Goal: Transaction & Acquisition: Purchase product/service

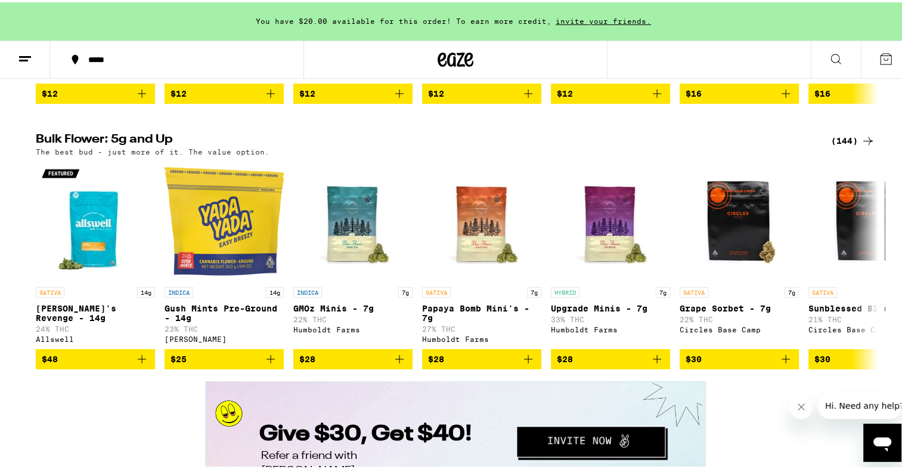
scroll to position [1851, 0]
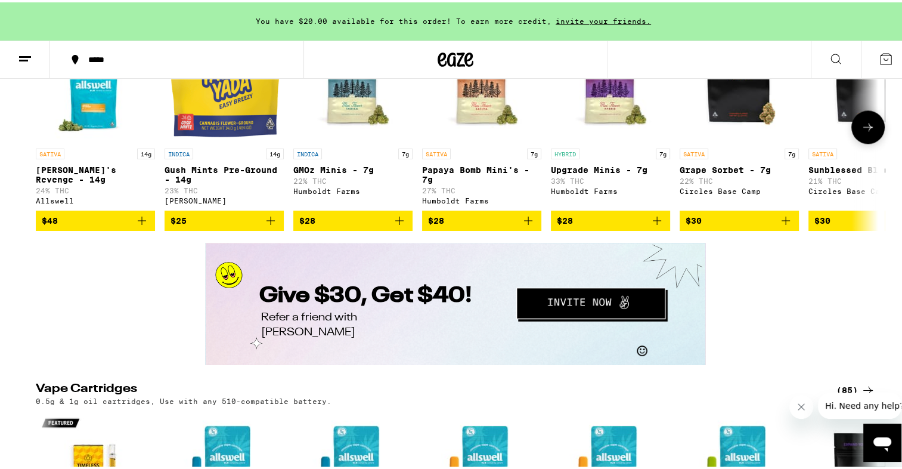
click at [861, 132] on icon at bounding box center [868, 124] width 14 height 14
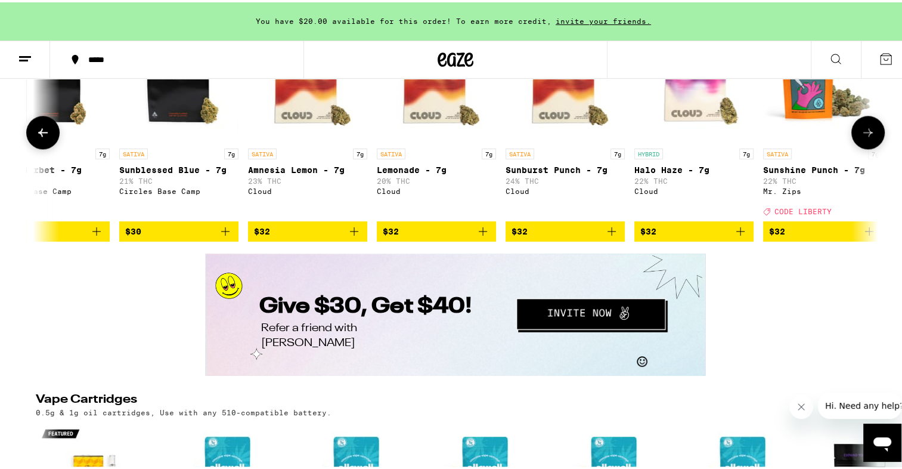
scroll to position [0, 710]
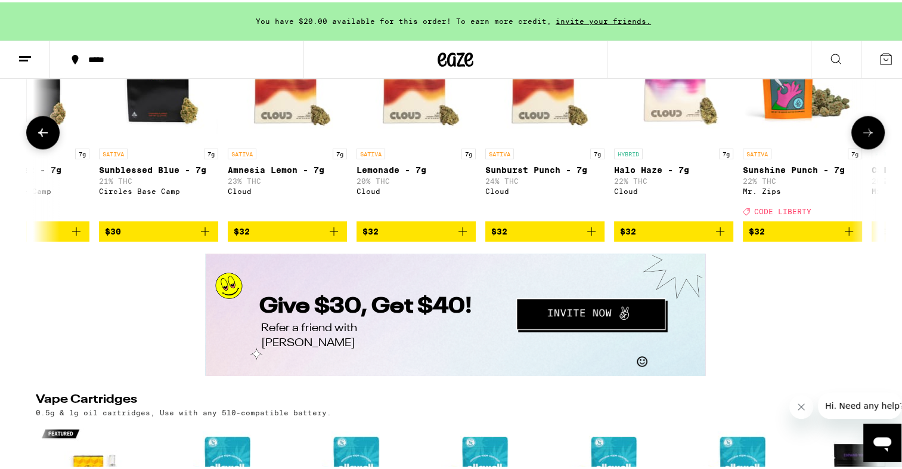
click at [861, 137] on icon at bounding box center [868, 130] width 14 height 14
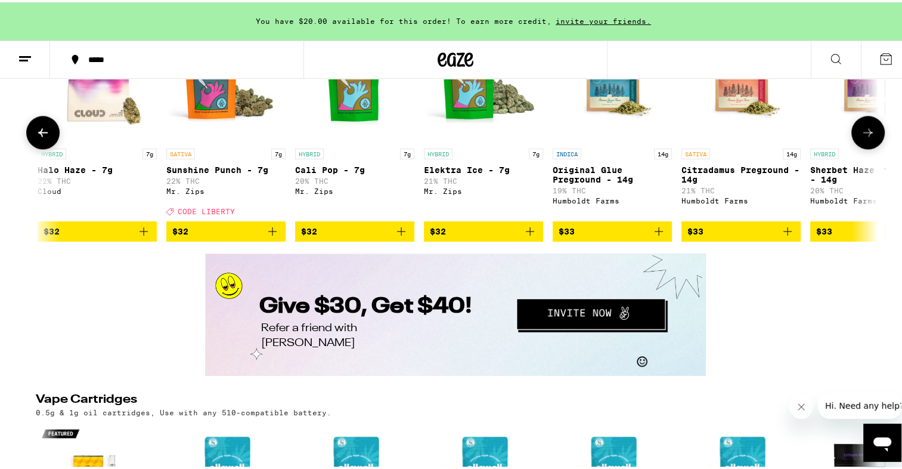
scroll to position [0, 1419]
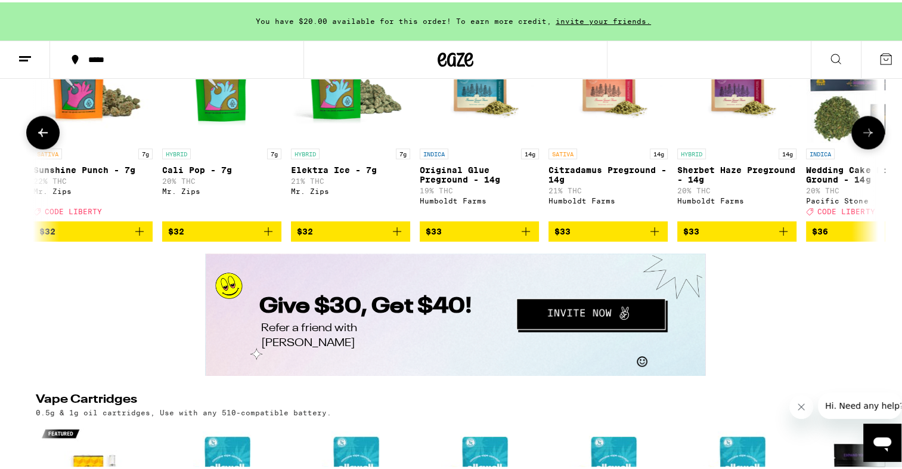
click at [861, 137] on icon at bounding box center [868, 130] width 14 height 14
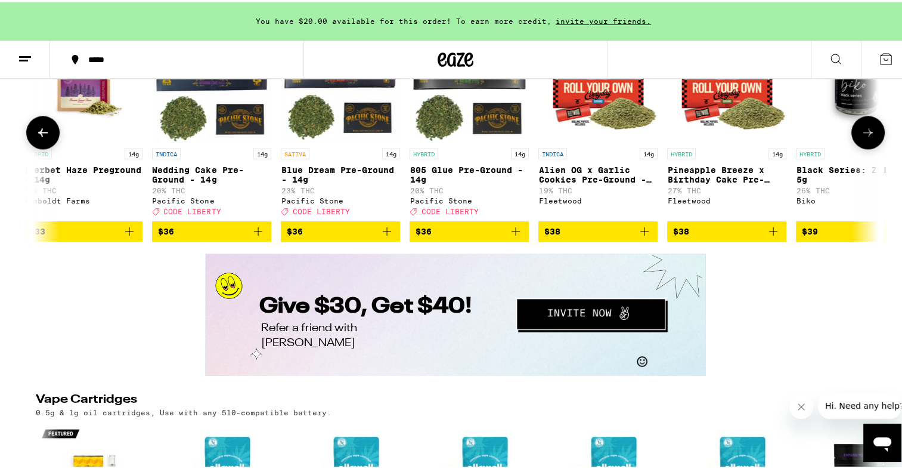
scroll to position [0, 2129]
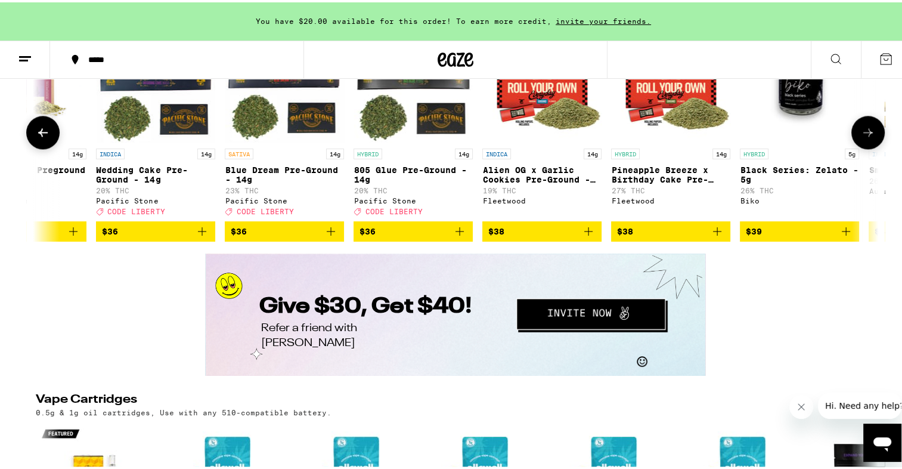
click at [861, 137] on icon at bounding box center [868, 130] width 14 height 14
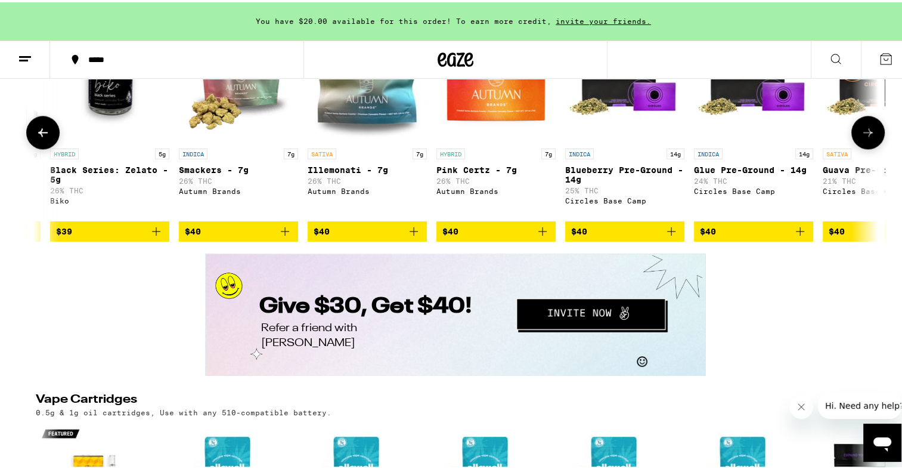
scroll to position [0, 2839]
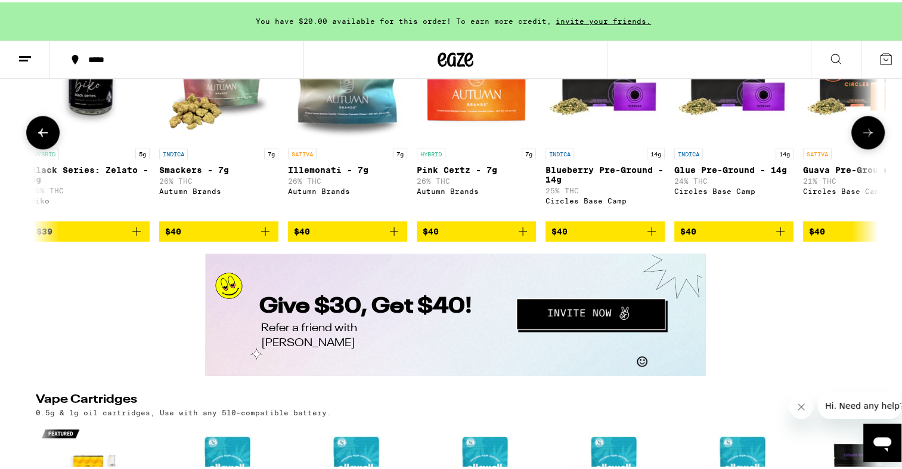
click at [861, 137] on icon at bounding box center [868, 130] width 14 height 14
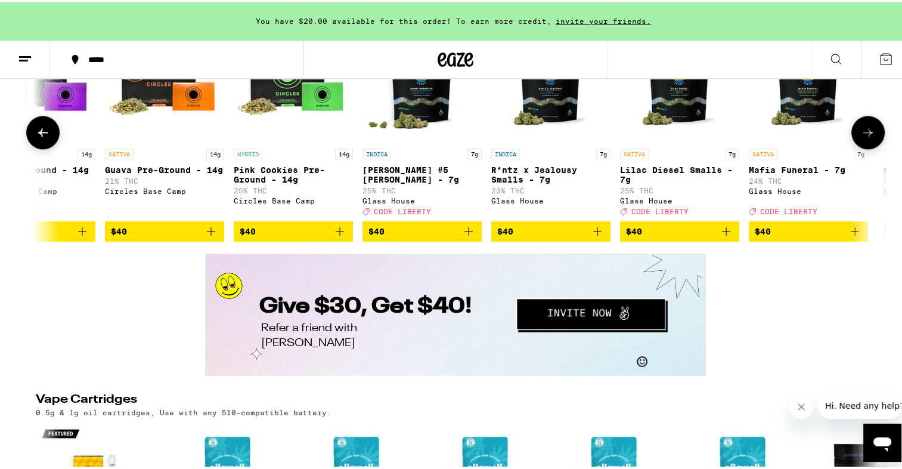
scroll to position [0, 3549]
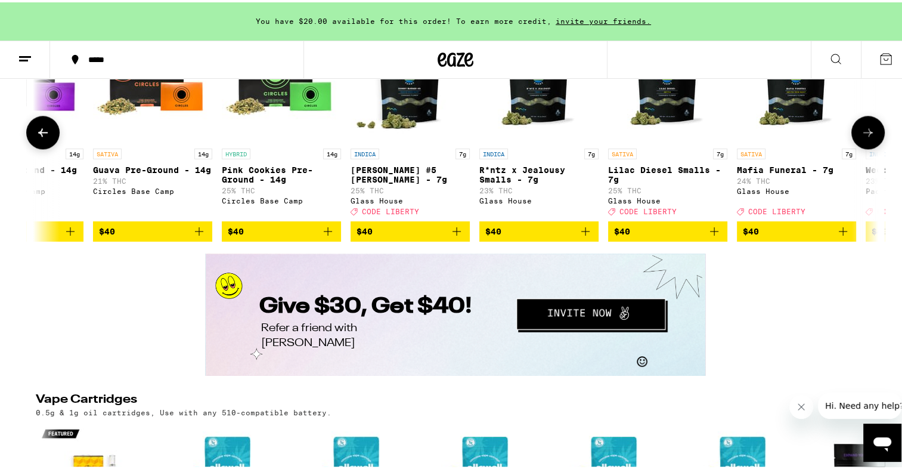
click at [861, 137] on icon at bounding box center [868, 130] width 14 height 14
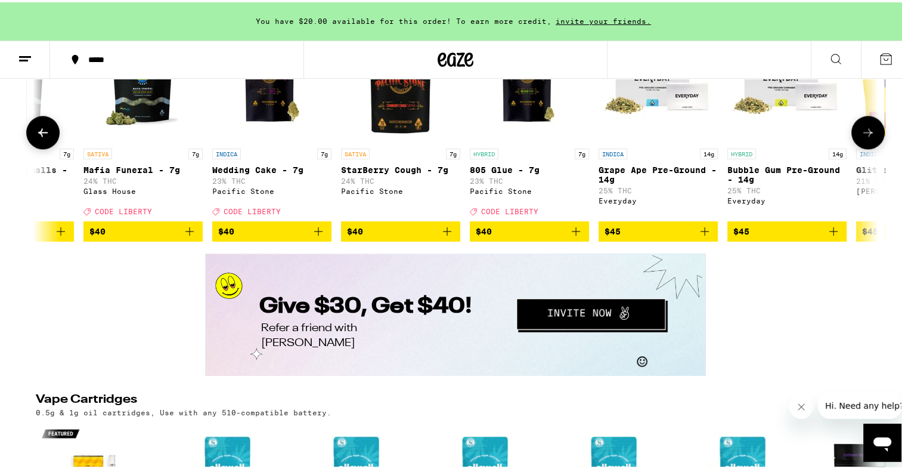
scroll to position [0, 4259]
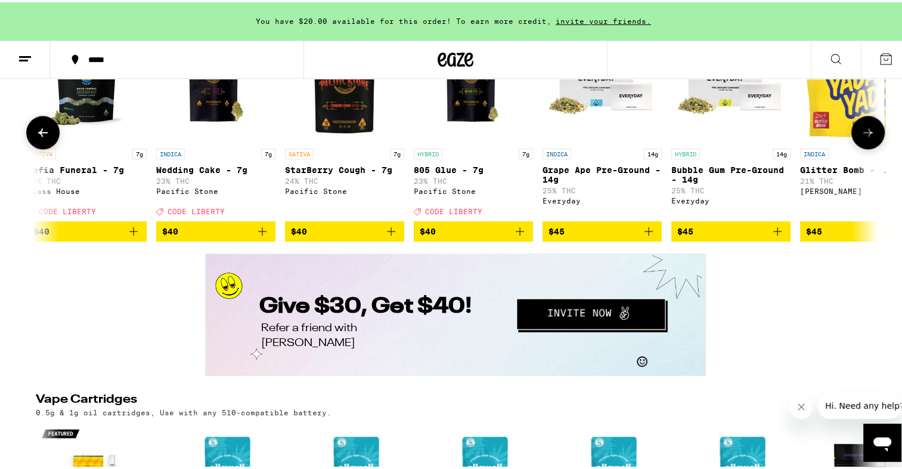
click at [861, 137] on icon at bounding box center [868, 130] width 14 height 14
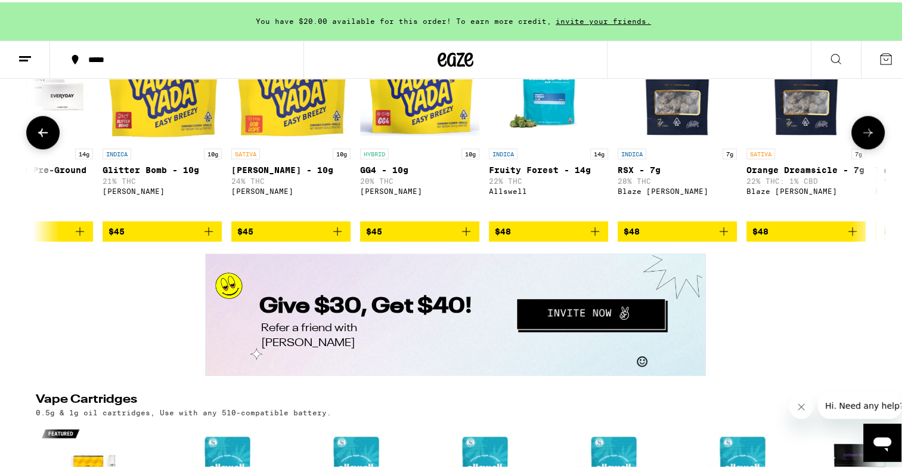
scroll to position [0, 4968]
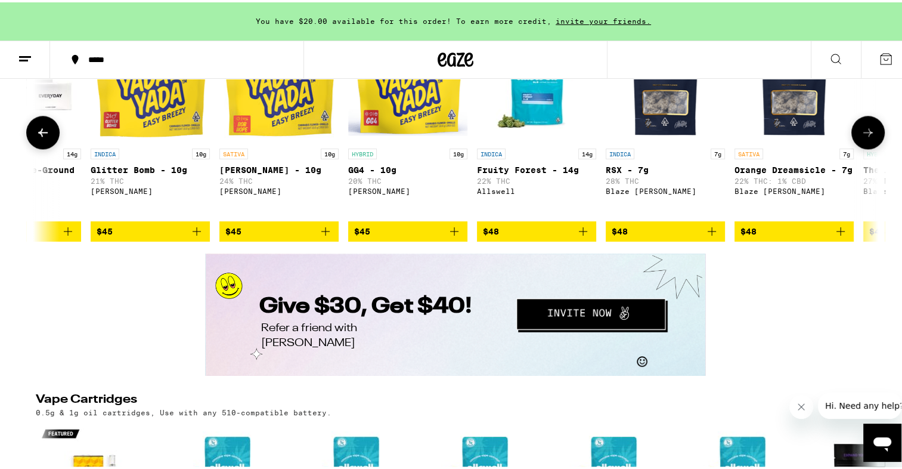
click at [861, 137] on icon at bounding box center [868, 130] width 14 height 14
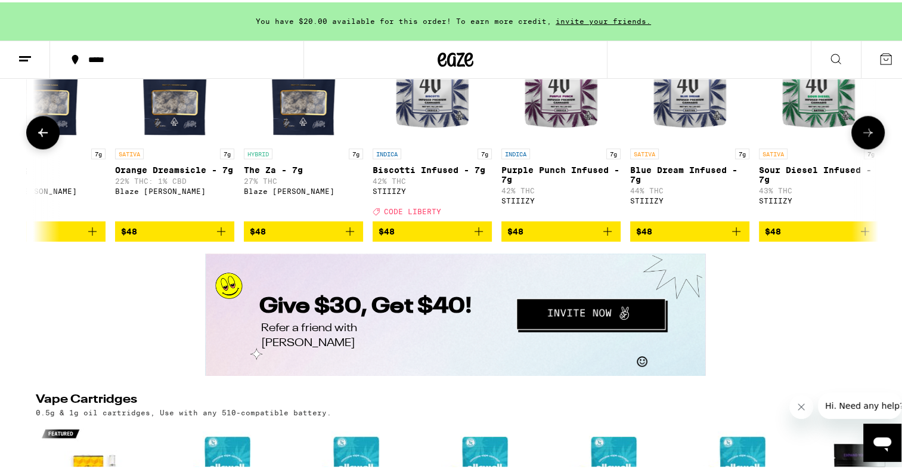
scroll to position [0, 5679]
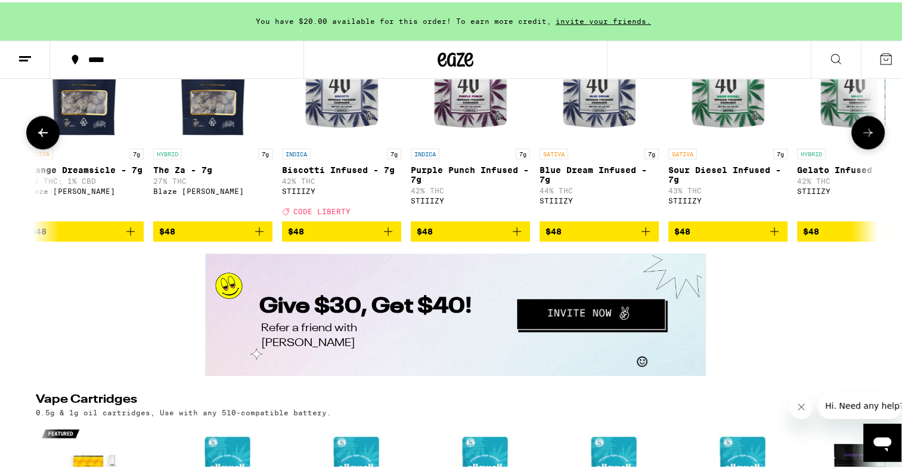
click at [861, 137] on icon at bounding box center [868, 130] width 14 height 14
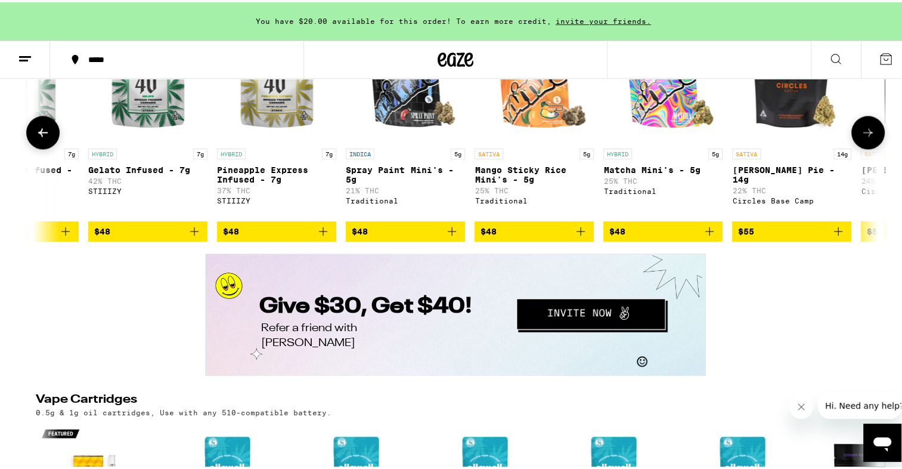
scroll to position [0, 6388]
click at [861, 137] on icon at bounding box center [868, 130] width 14 height 14
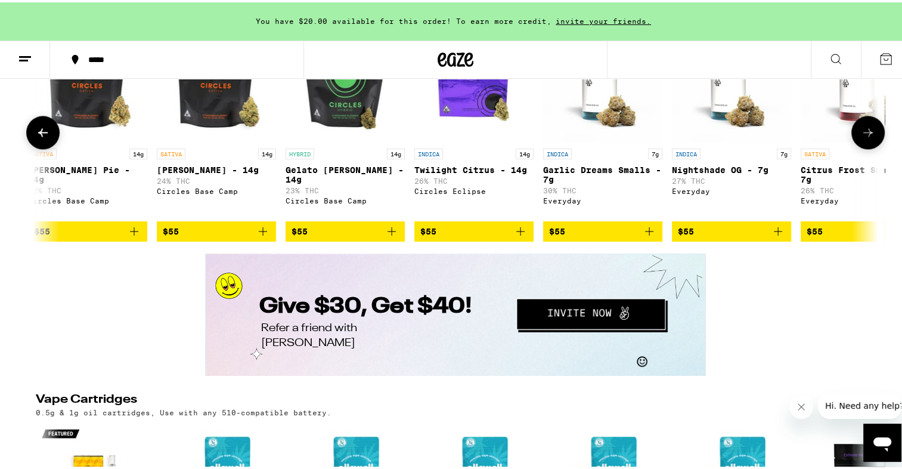
scroll to position [0, 7098]
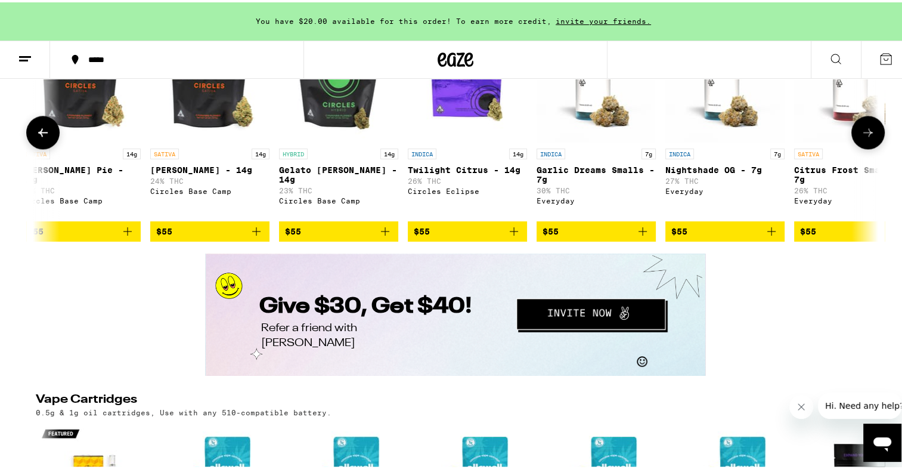
click at [42, 137] on icon at bounding box center [43, 130] width 14 height 14
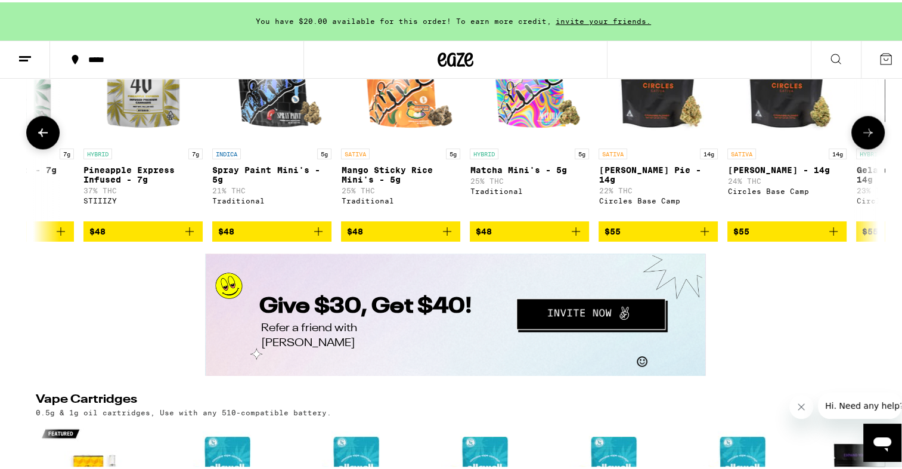
scroll to position [0, 6389]
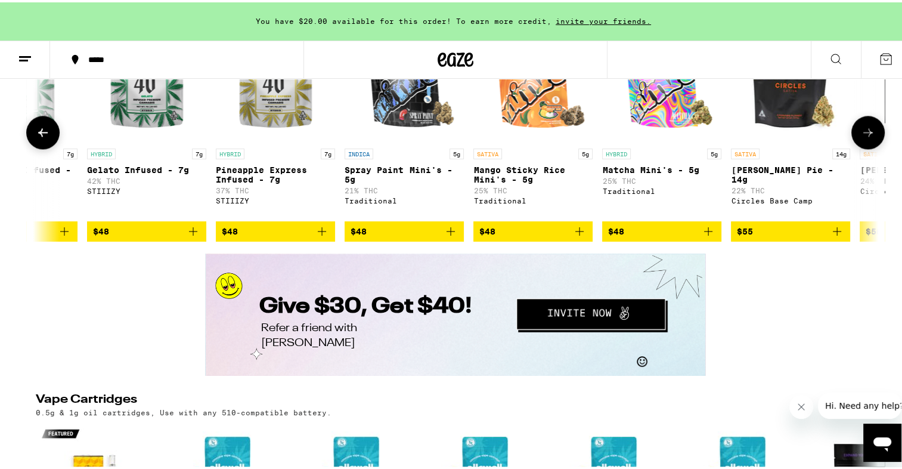
click at [38, 137] on icon at bounding box center [43, 130] width 14 height 14
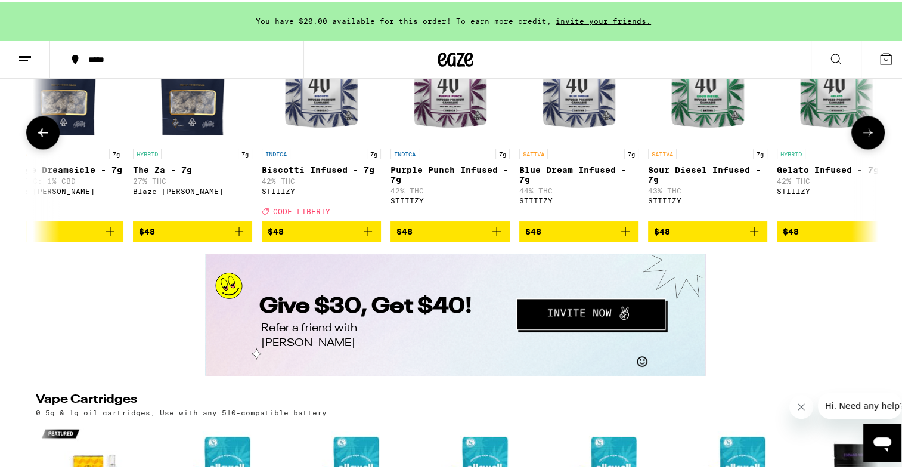
scroll to position [0, 5679]
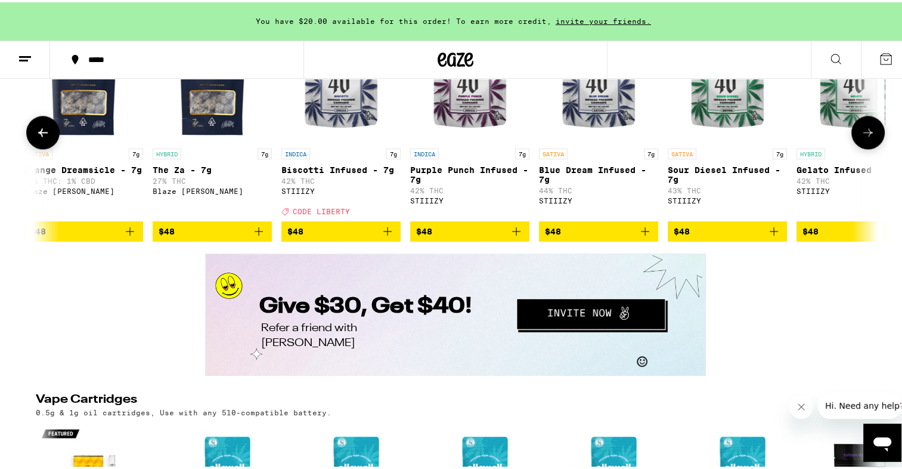
click at [586, 182] on p "Blue Dream Infused - 7g" at bounding box center [598, 172] width 119 height 19
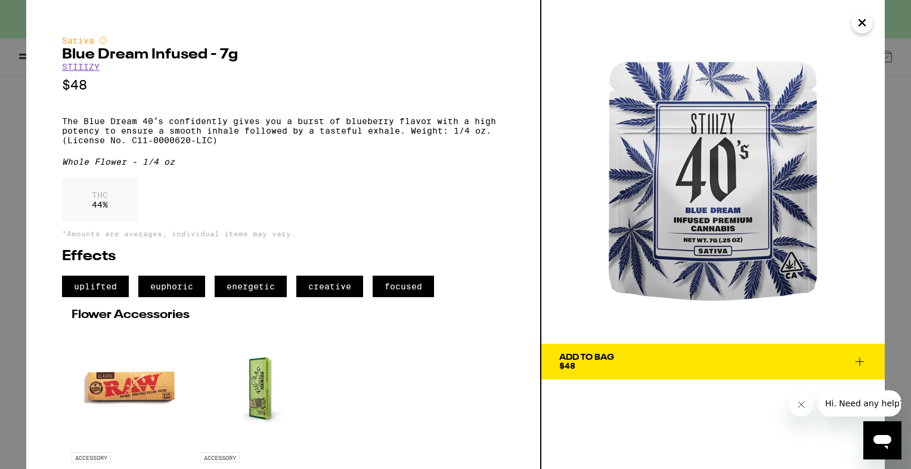
click at [863, 23] on icon "Close" at bounding box center [862, 23] width 14 height 18
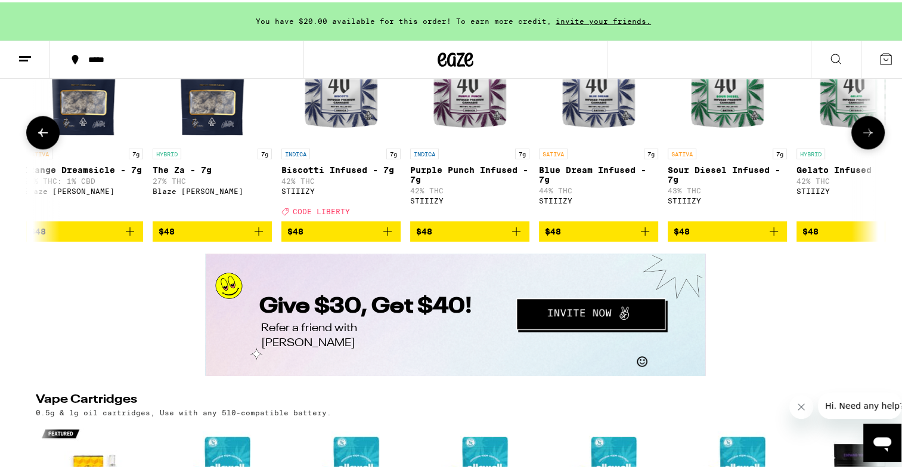
click at [861, 137] on icon at bounding box center [868, 130] width 14 height 14
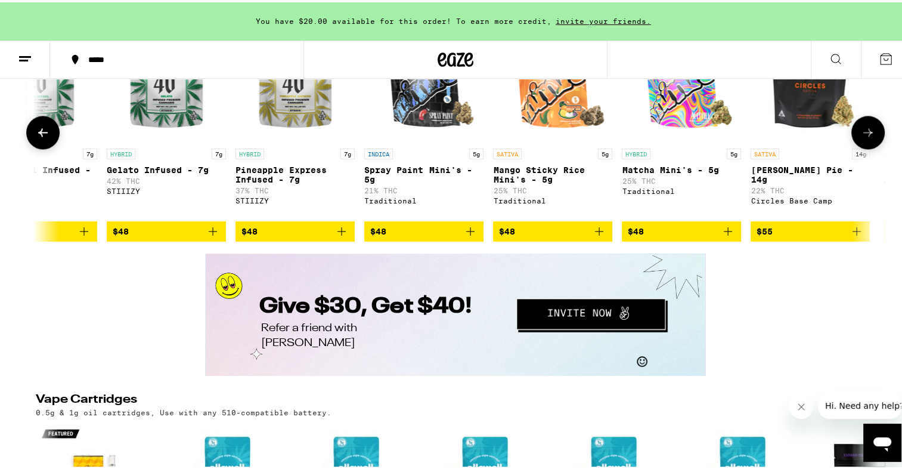
scroll to position [0, 6389]
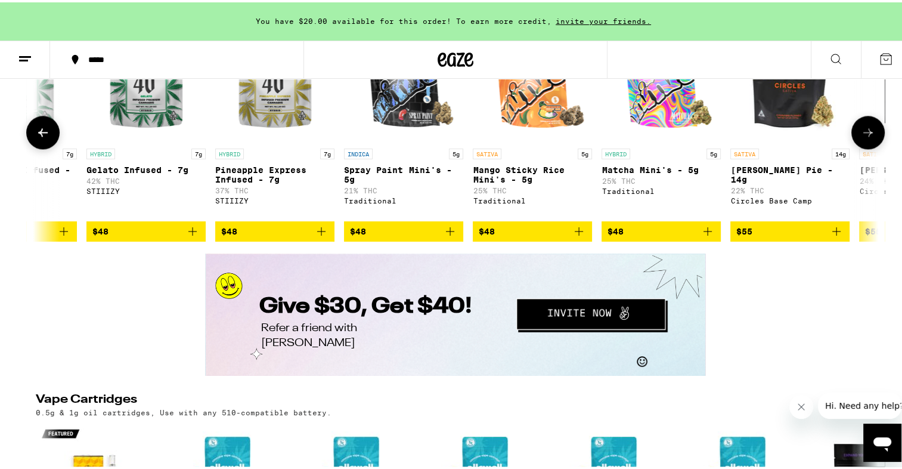
click at [861, 137] on icon at bounding box center [868, 130] width 14 height 14
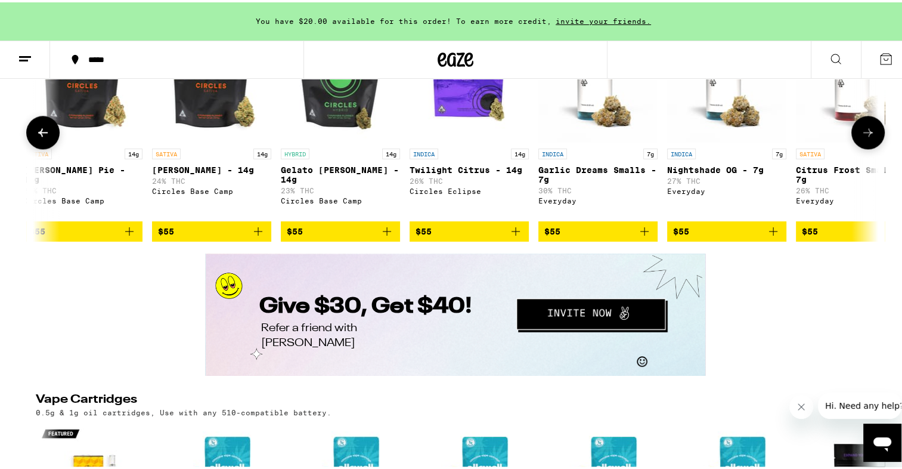
scroll to position [0, 7099]
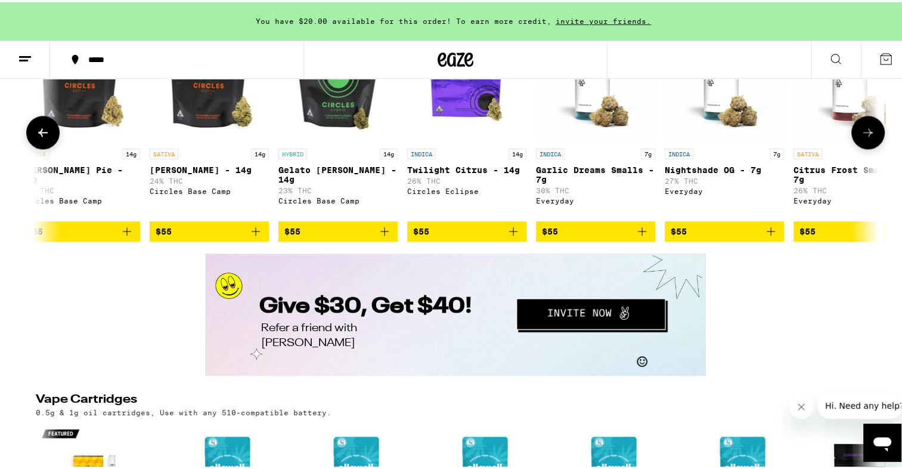
click at [861, 137] on icon at bounding box center [868, 130] width 14 height 14
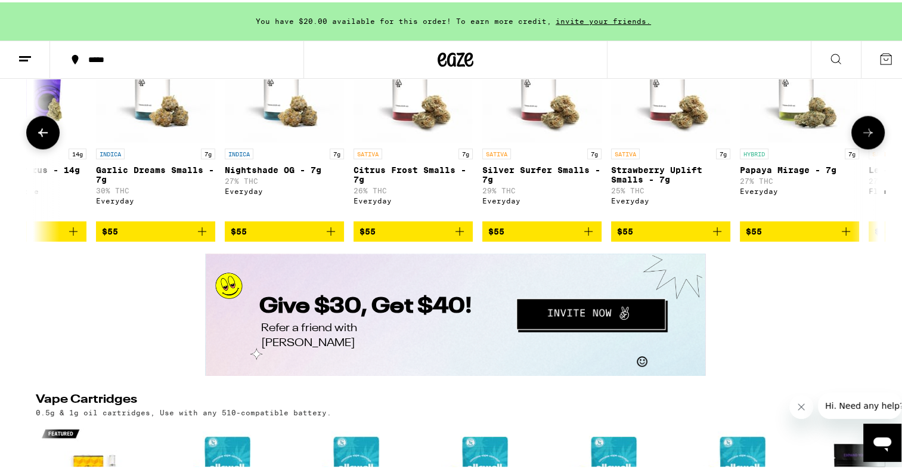
scroll to position [0, 7809]
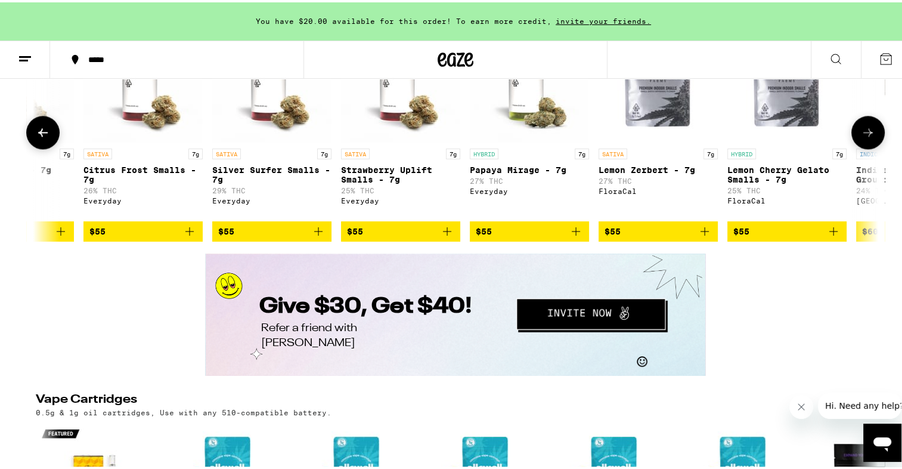
click at [861, 137] on icon at bounding box center [868, 130] width 14 height 14
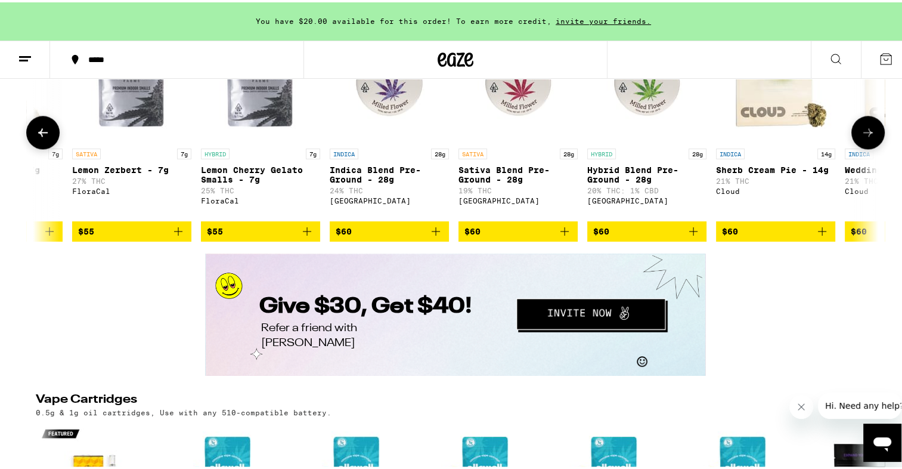
scroll to position [0, 8519]
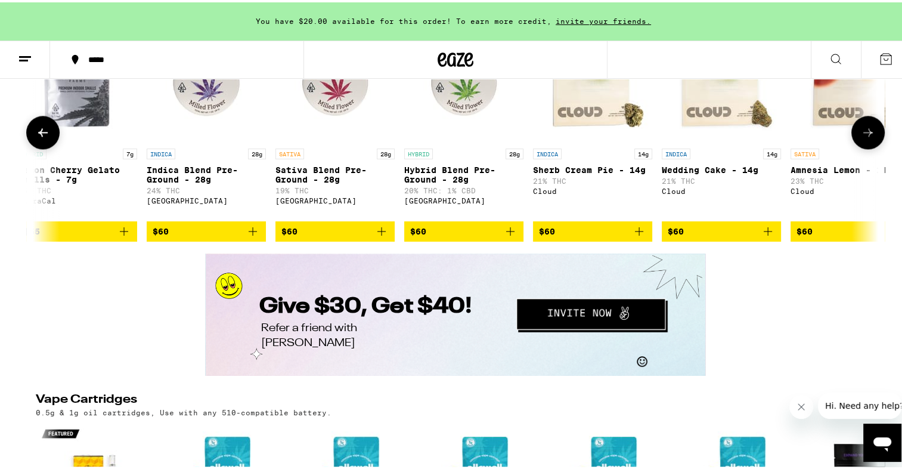
click at [861, 137] on icon at bounding box center [868, 130] width 14 height 14
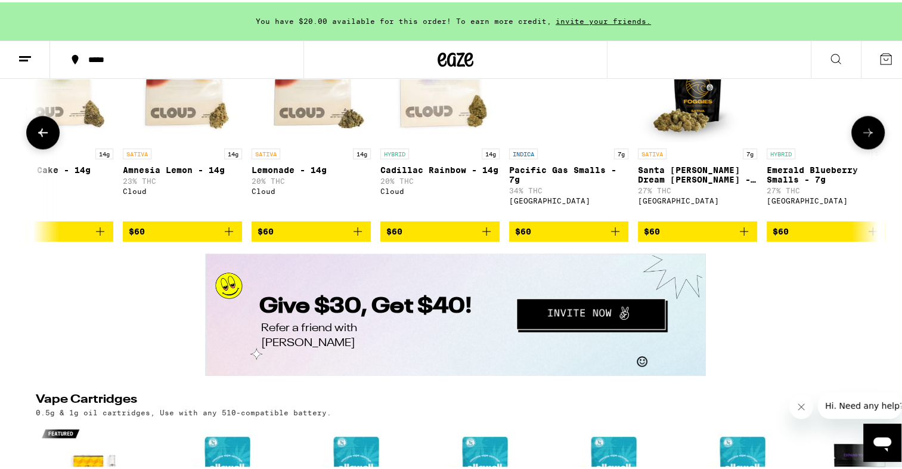
scroll to position [0, 9228]
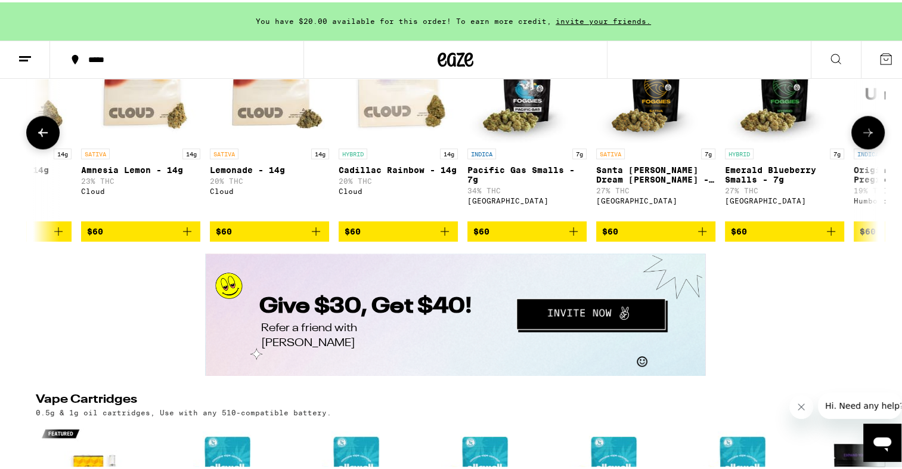
click at [861, 137] on icon at bounding box center [868, 130] width 14 height 14
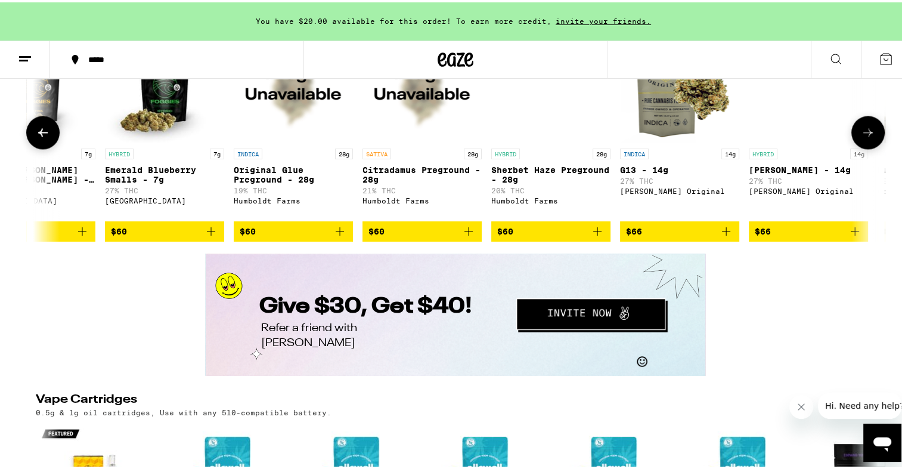
scroll to position [0, 9939]
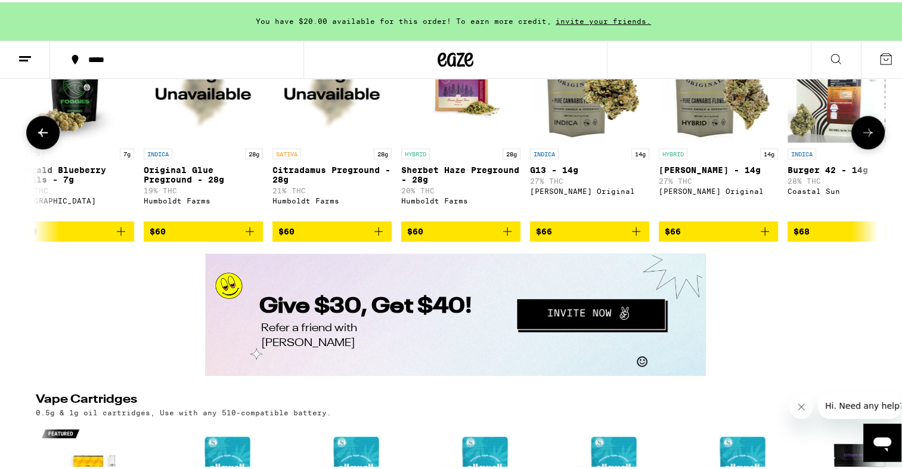
click at [861, 137] on icon at bounding box center [868, 130] width 14 height 14
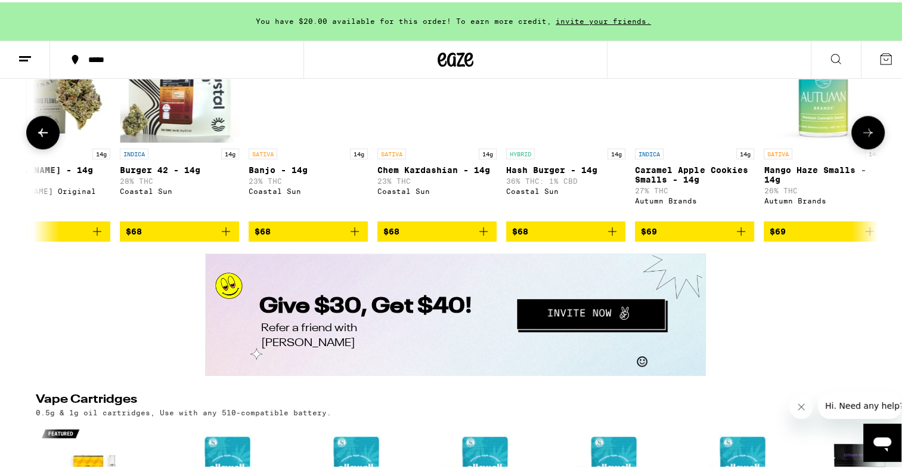
scroll to position [0, 10648]
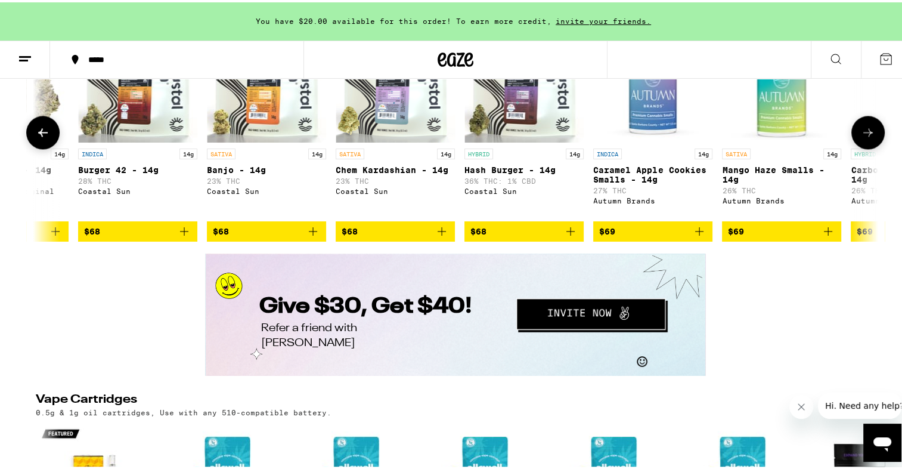
click at [861, 137] on icon at bounding box center [868, 130] width 14 height 14
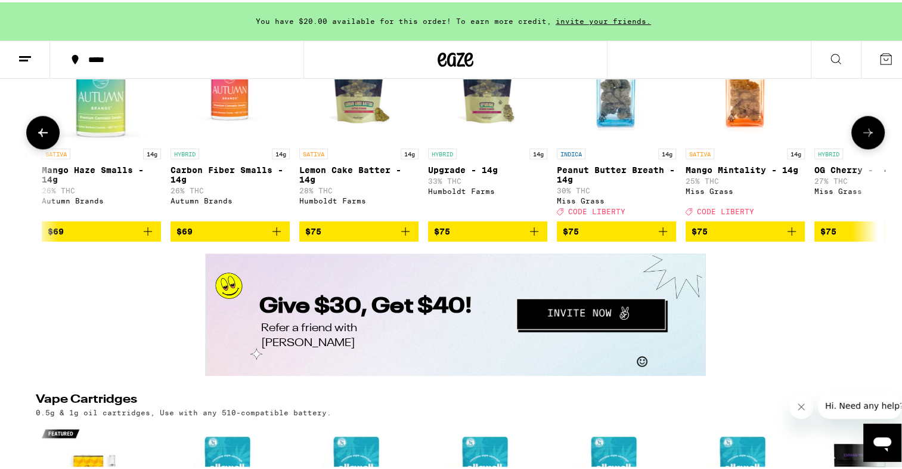
scroll to position [0, 11358]
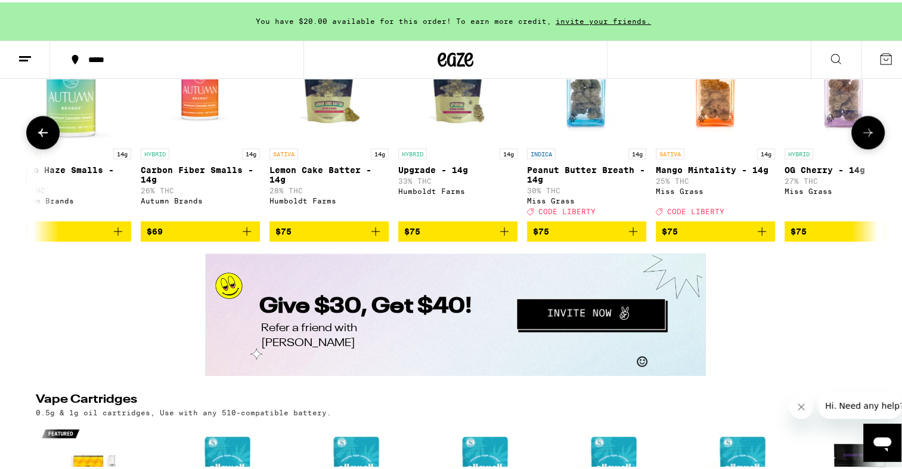
click at [861, 137] on icon at bounding box center [868, 130] width 14 height 14
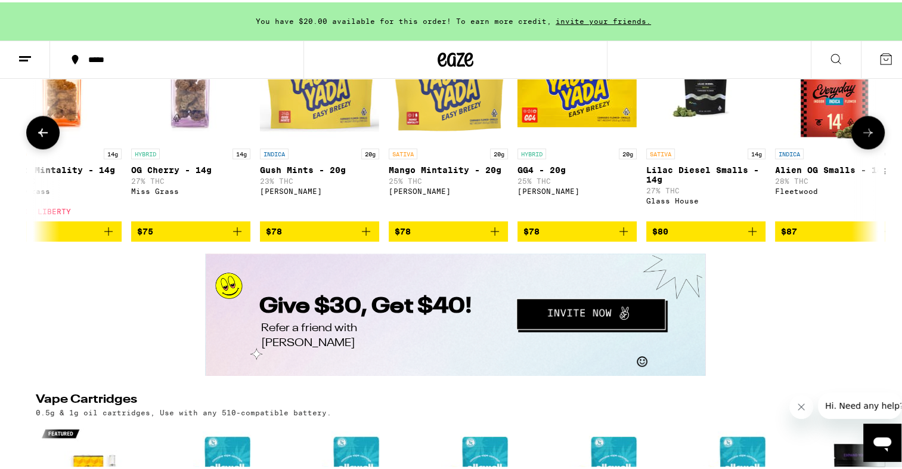
scroll to position [0, 12068]
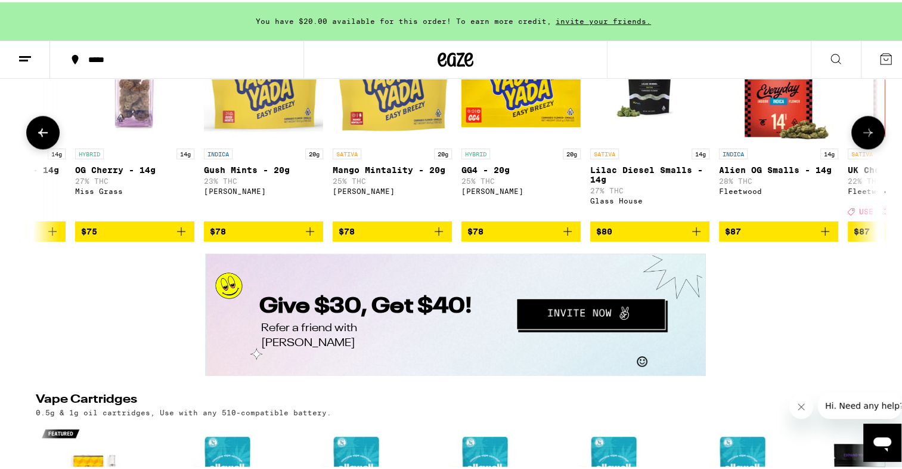
click at [861, 137] on icon at bounding box center [868, 130] width 14 height 14
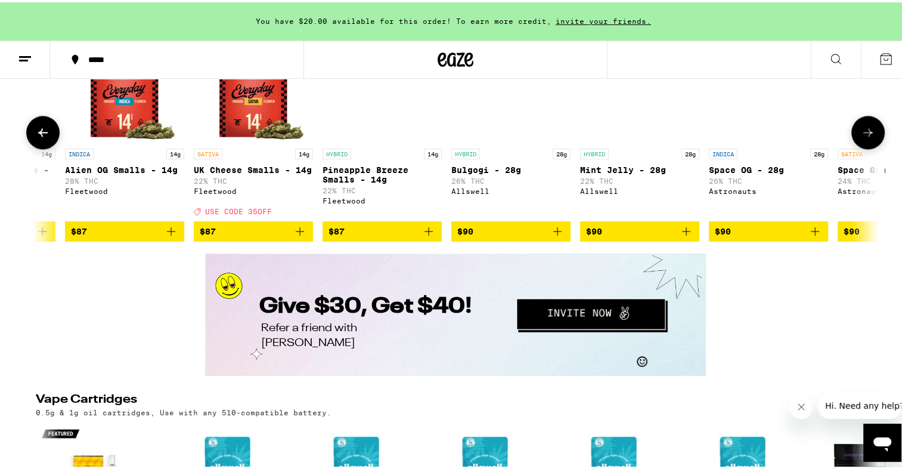
scroll to position [0, 12778]
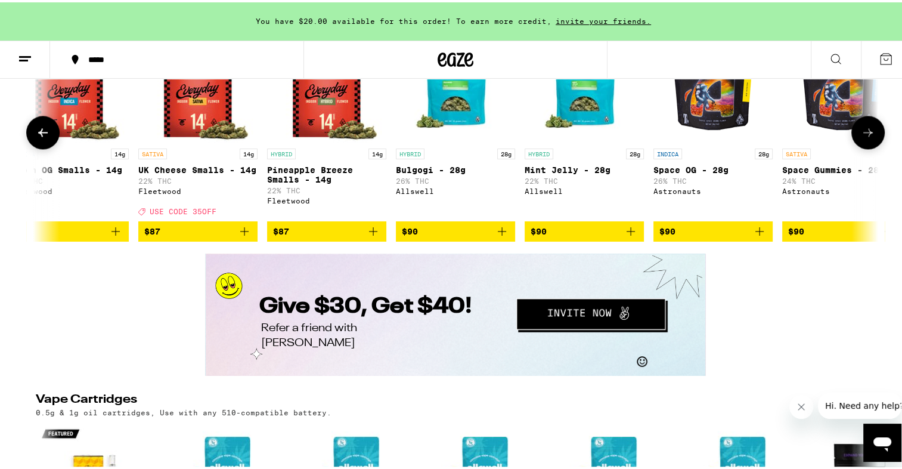
click at [861, 137] on icon at bounding box center [868, 130] width 14 height 14
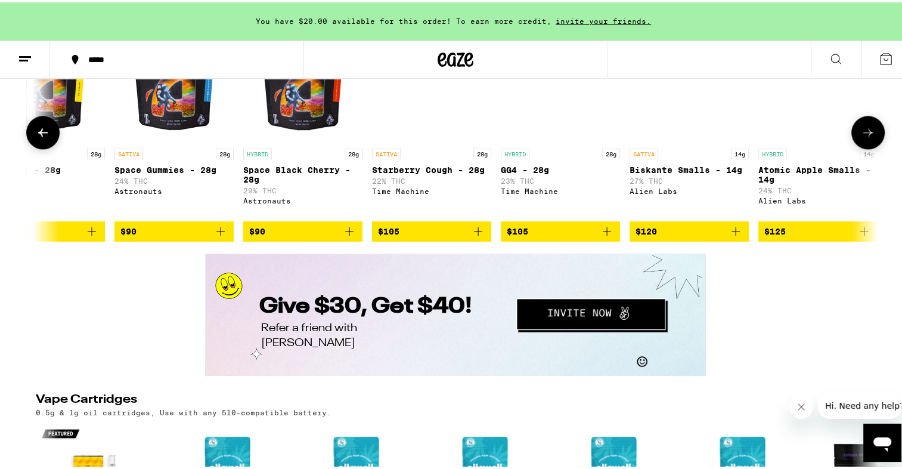
scroll to position [0, 13488]
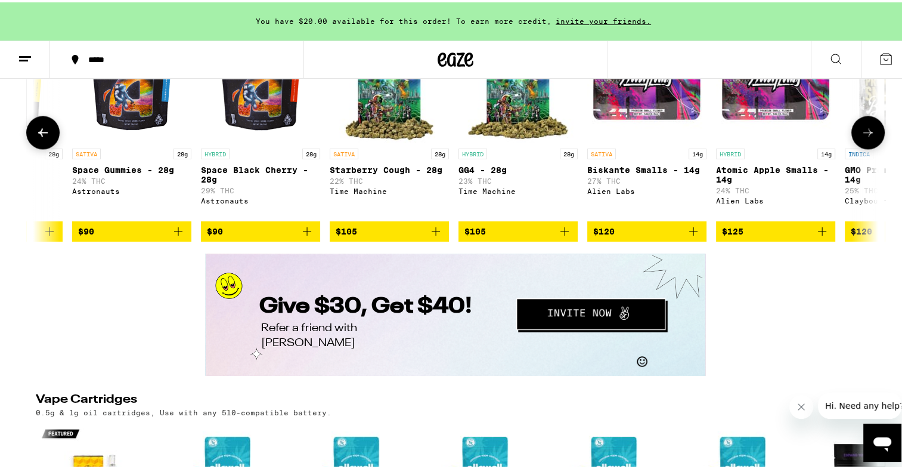
click at [861, 137] on icon at bounding box center [868, 130] width 14 height 14
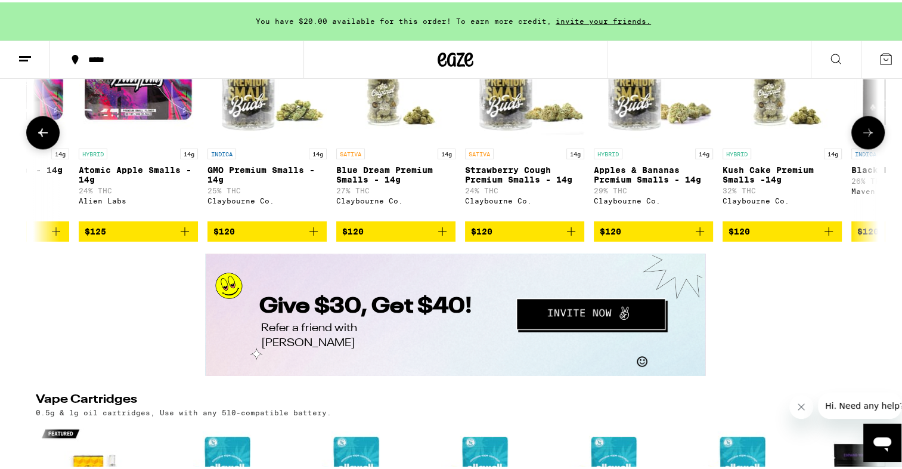
scroll to position [0, 14197]
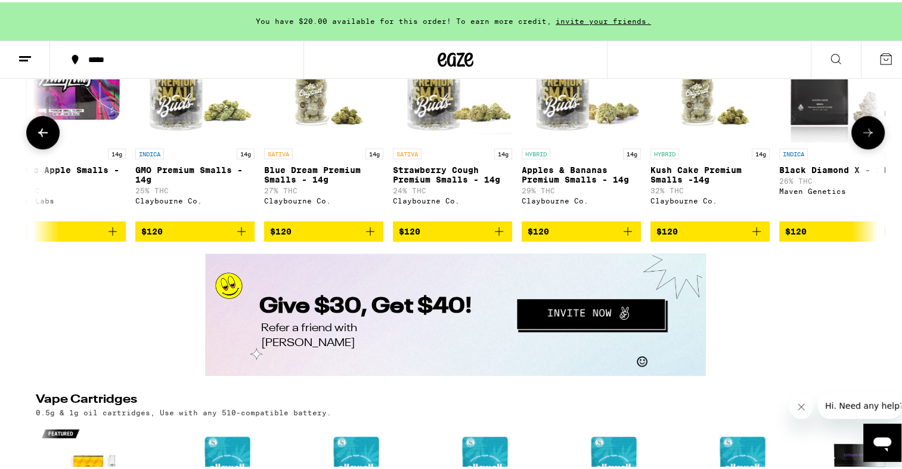
click at [861, 137] on icon at bounding box center [868, 130] width 14 height 14
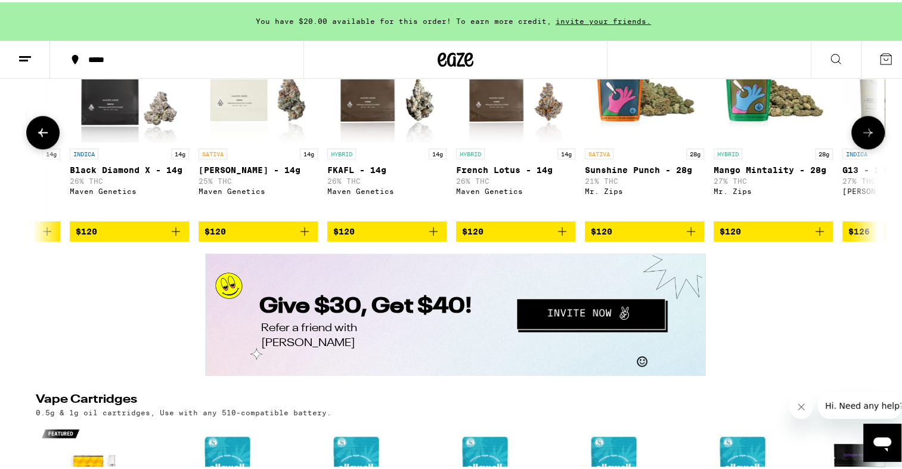
scroll to position [0, 14908]
click at [861, 137] on icon at bounding box center [868, 130] width 14 height 14
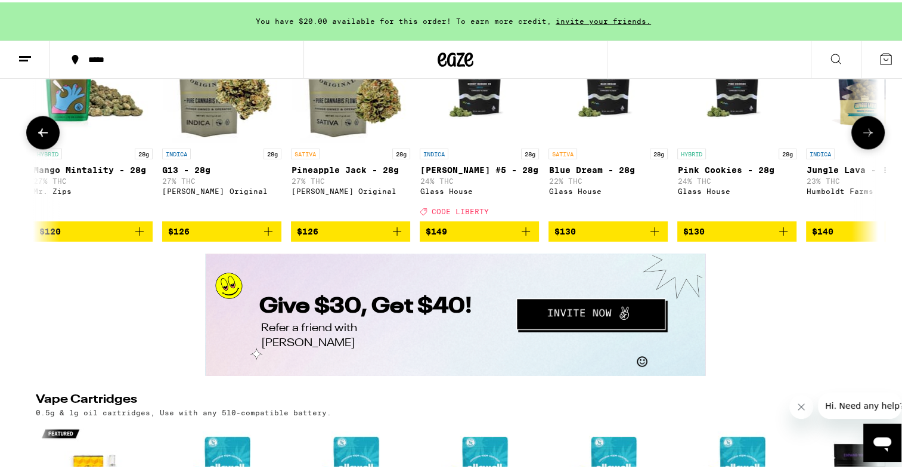
scroll to position [0, 15617]
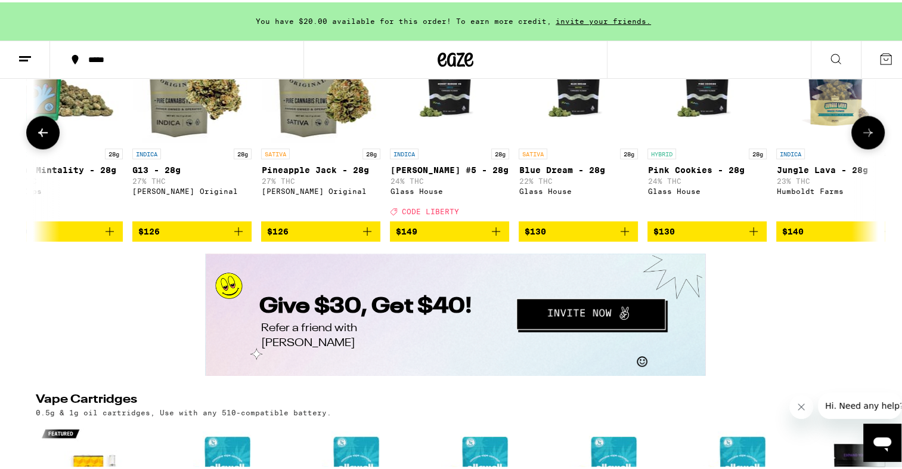
click at [861, 137] on icon at bounding box center [868, 130] width 14 height 14
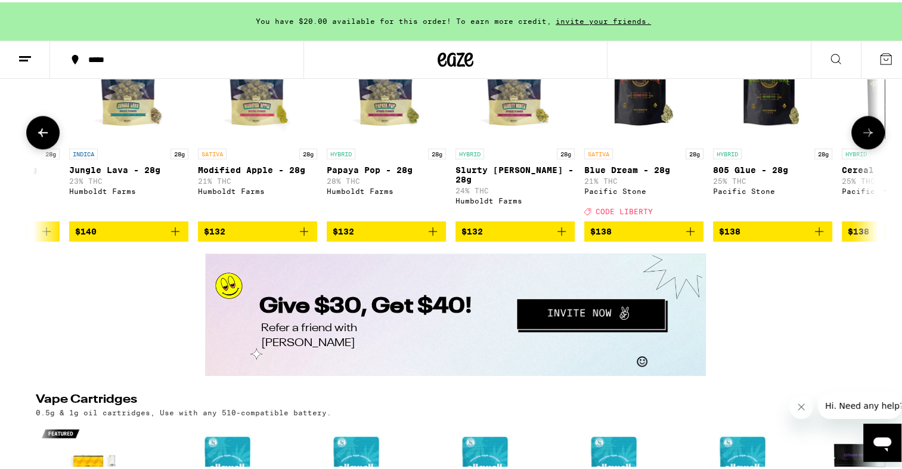
scroll to position [0, 16327]
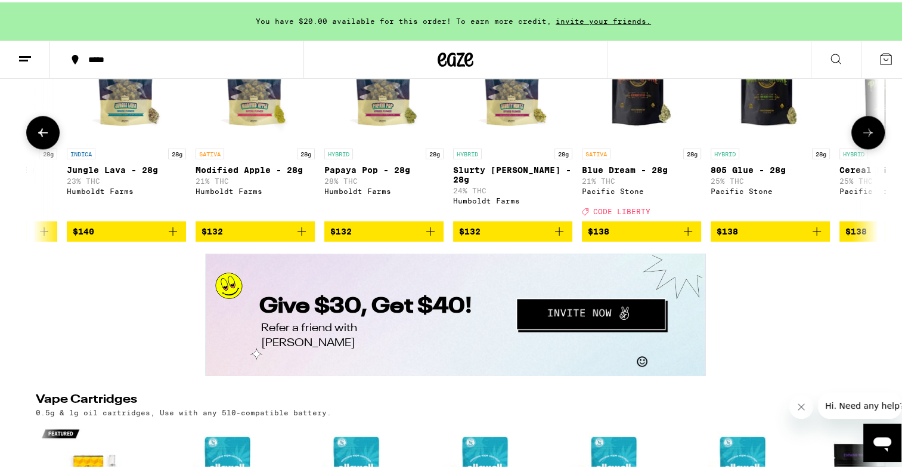
click at [861, 137] on icon at bounding box center [868, 130] width 14 height 14
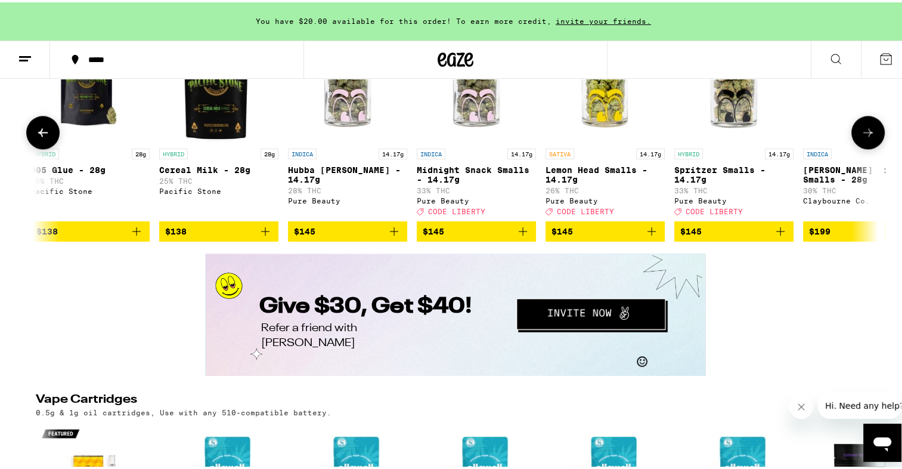
scroll to position [0, 17037]
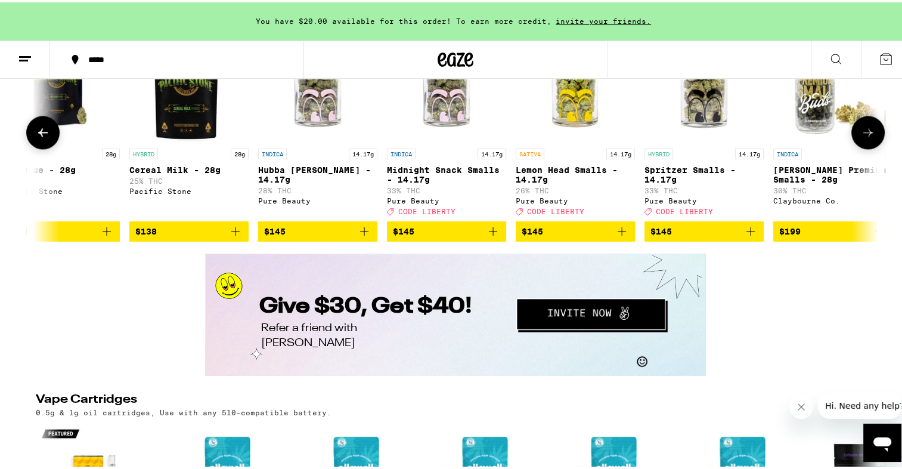
click at [861, 137] on icon at bounding box center [868, 130] width 14 height 14
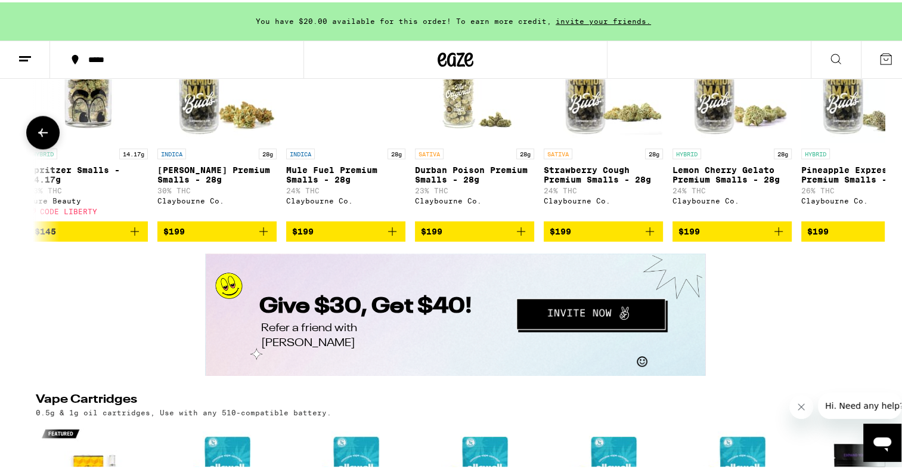
scroll to position [0, 17708]
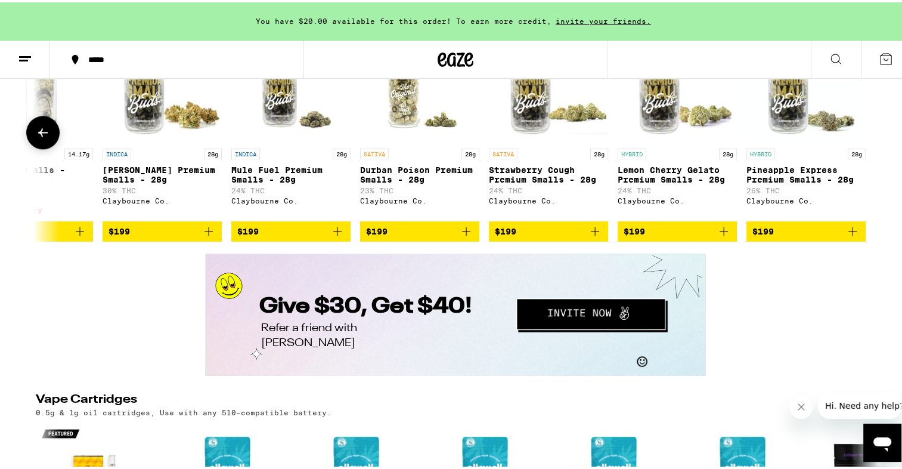
click at [39, 137] on icon at bounding box center [43, 130] width 14 height 14
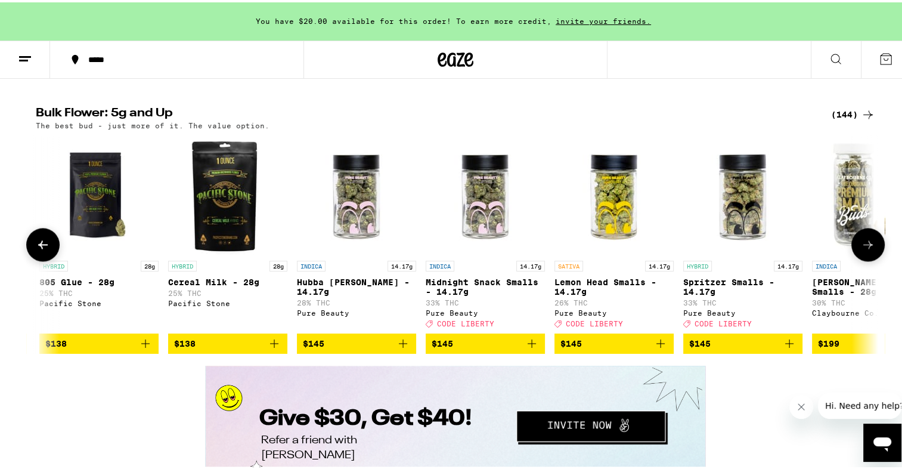
scroll to position [1732, 0]
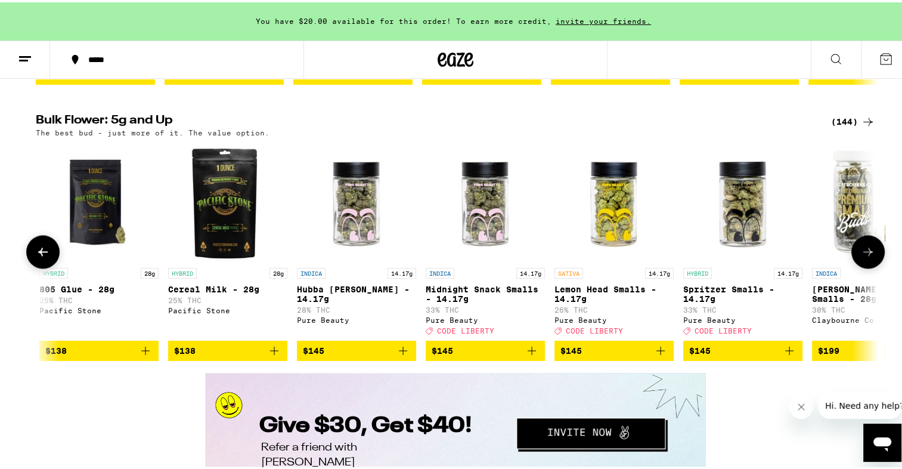
click at [44, 256] on icon at bounding box center [43, 249] width 14 height 14
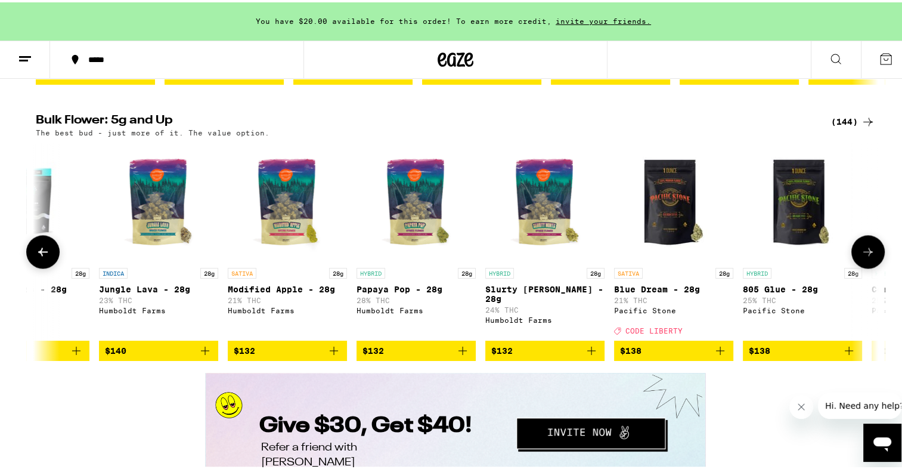
scroll to position [0, 16289]
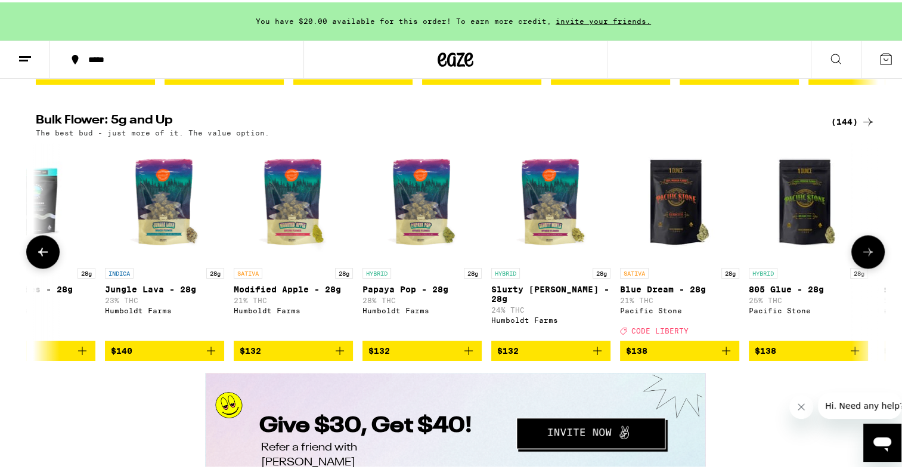
click at [44, 256] on icon at bounding box center [43, 249] width 14 height 14
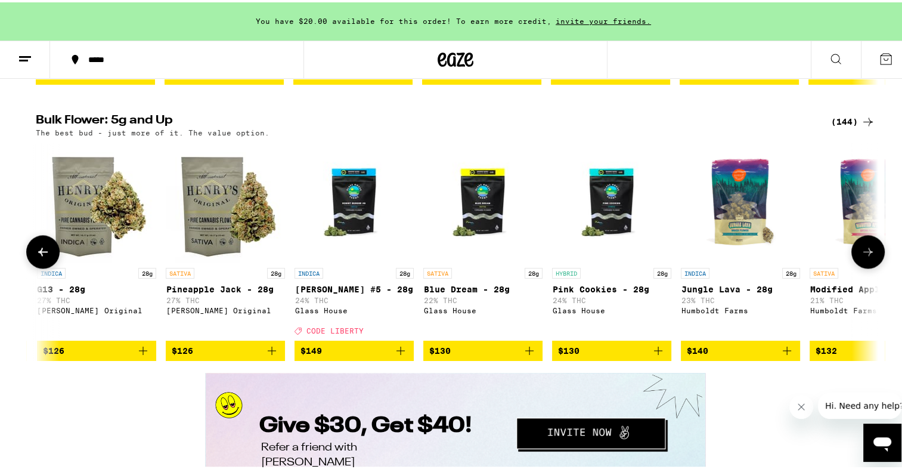
scroll to position [0, 15580]
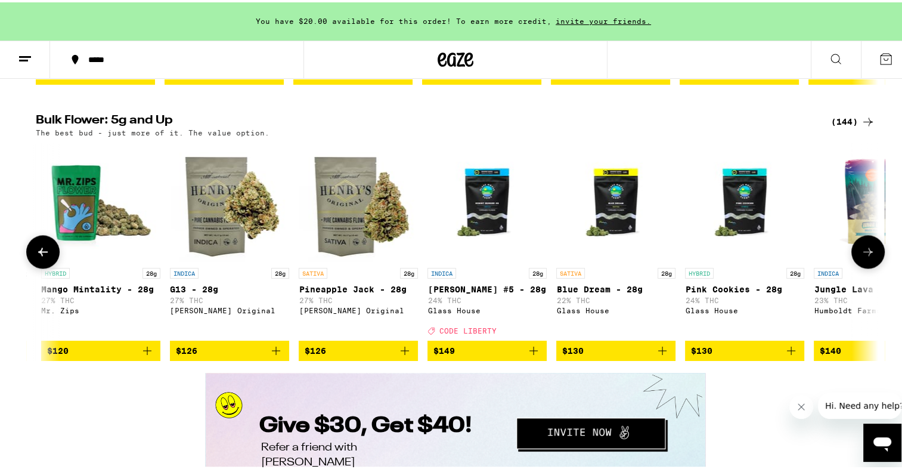
click at [44, 256] on icon at bounding box center [43, 249] width 14 height 14
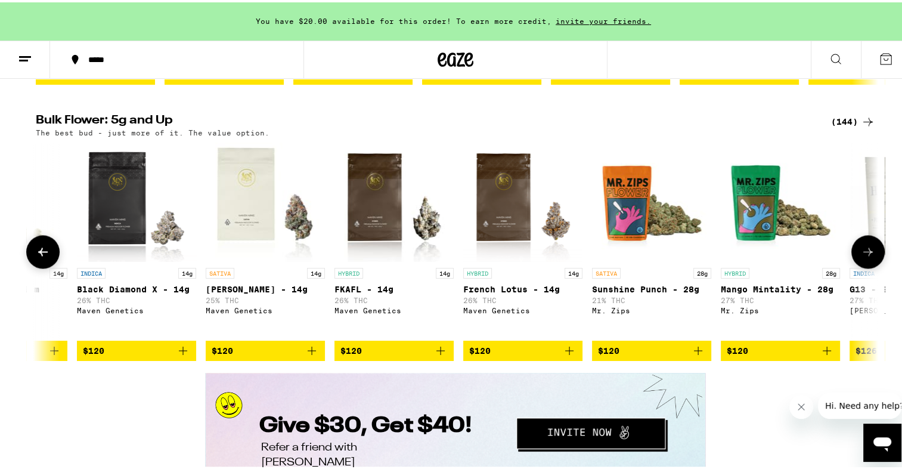
scroll to position [0, 14870]
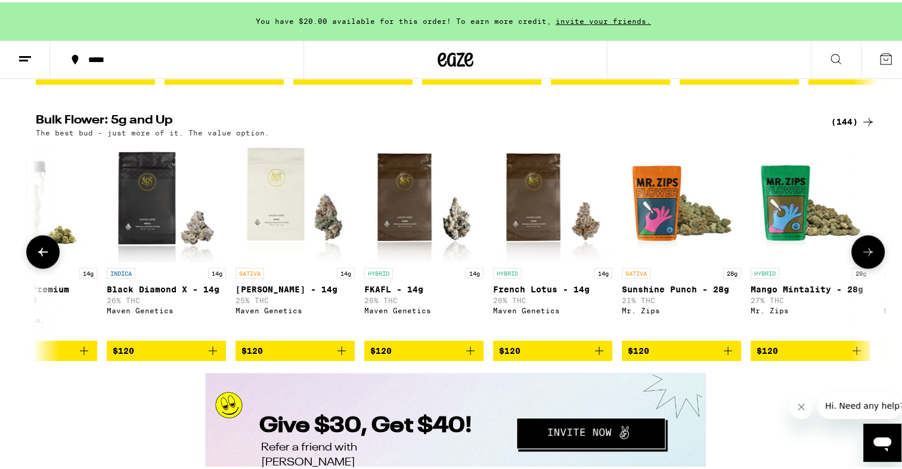
click at [44, 256] on icon at bounding box center [43, 249] width 14 height 14
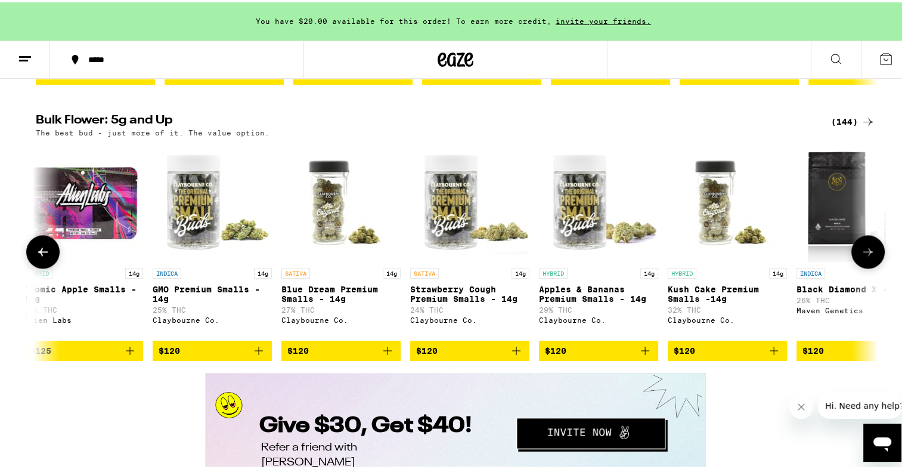
scroll to position [0, 14161]
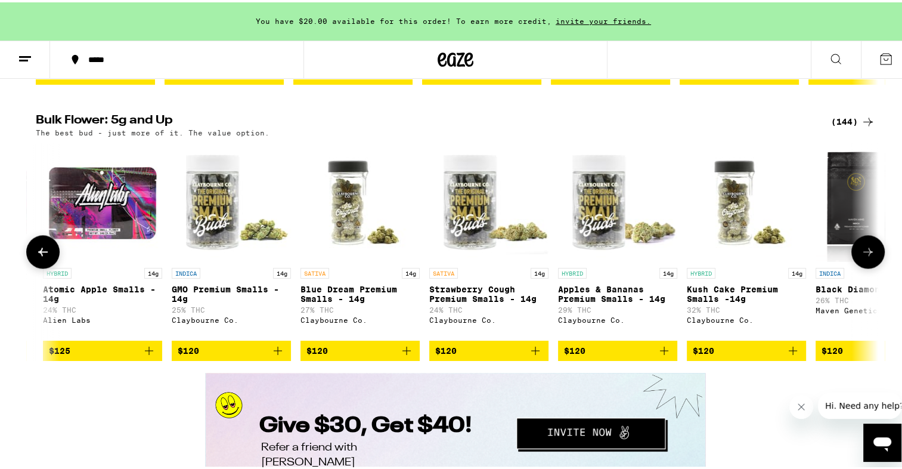
click at [44, 256] on icon at bounding box center [43, 249] width 14 height 14
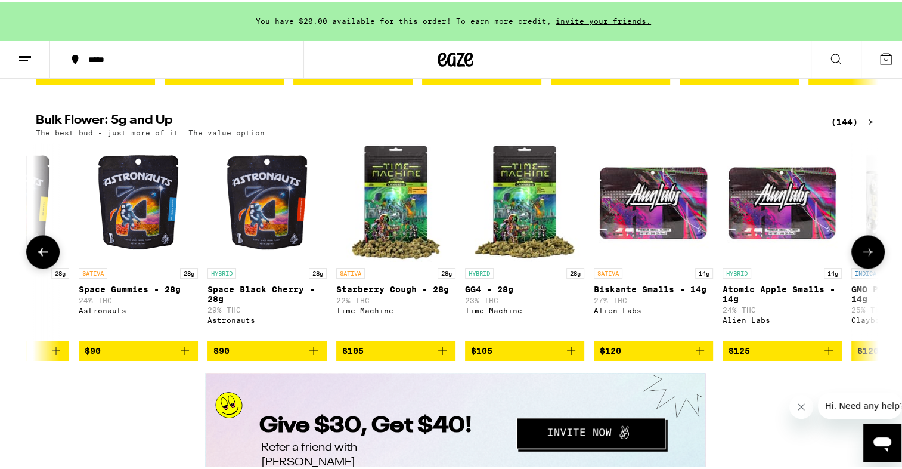
scroll to position [0, 13451]
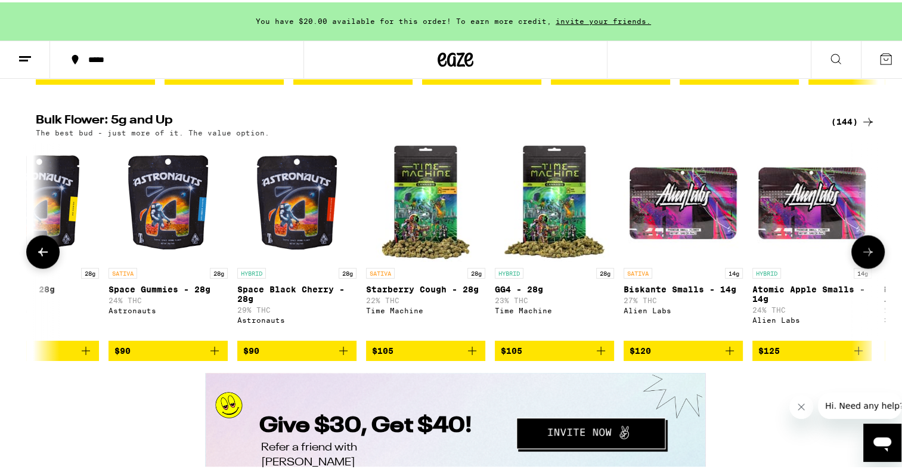
click at [44, 256] on icon at bounding box center [43, 249] width 14 height 14
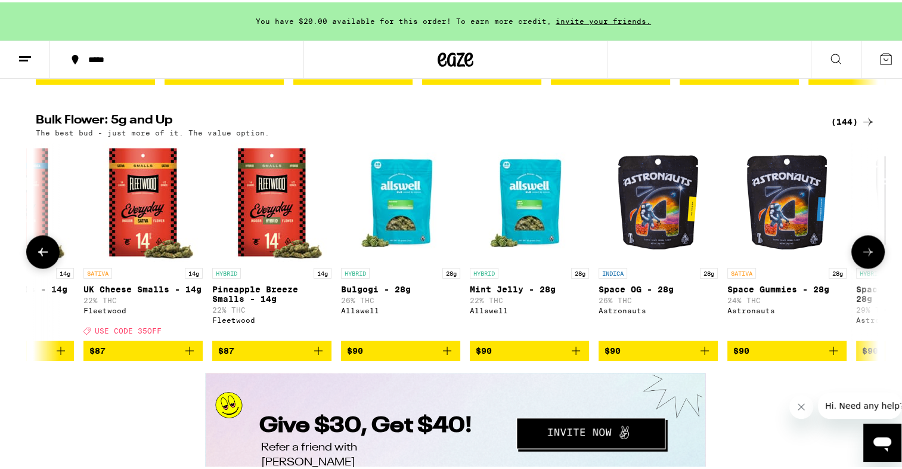
scroll to position [0, 12742]
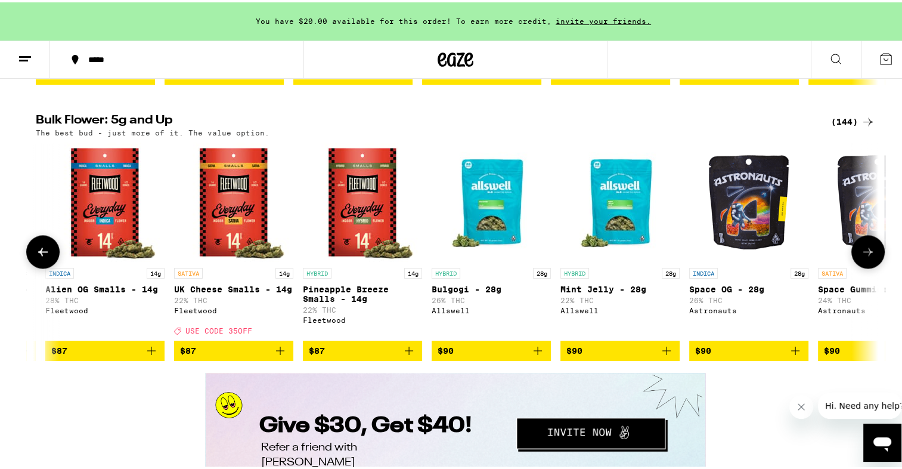
click at [44, 256] on icon at bounding box center [43, 249] width 14 height 14
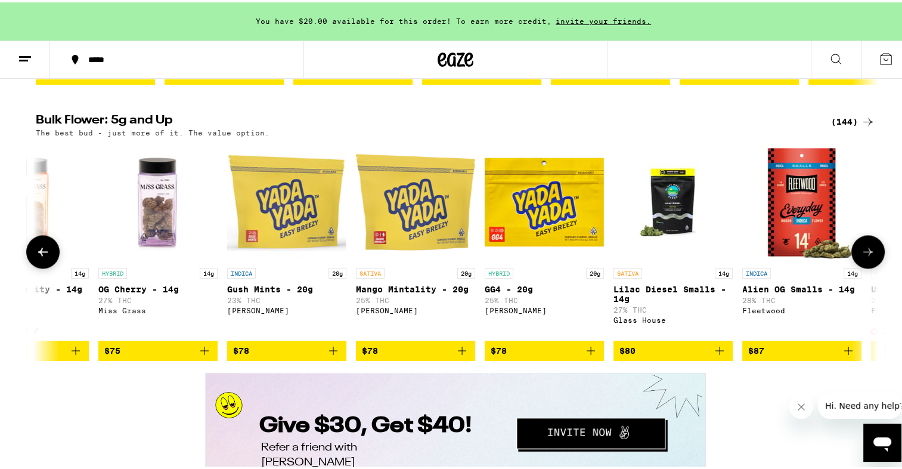
scroll to position [0, 12033]
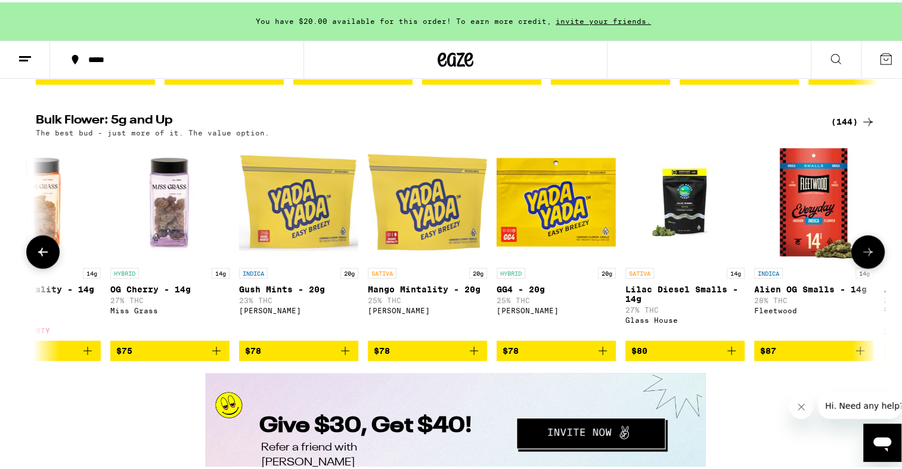
click at [44, 256] on icon at bounding box center [43, 249] width 14 height 14
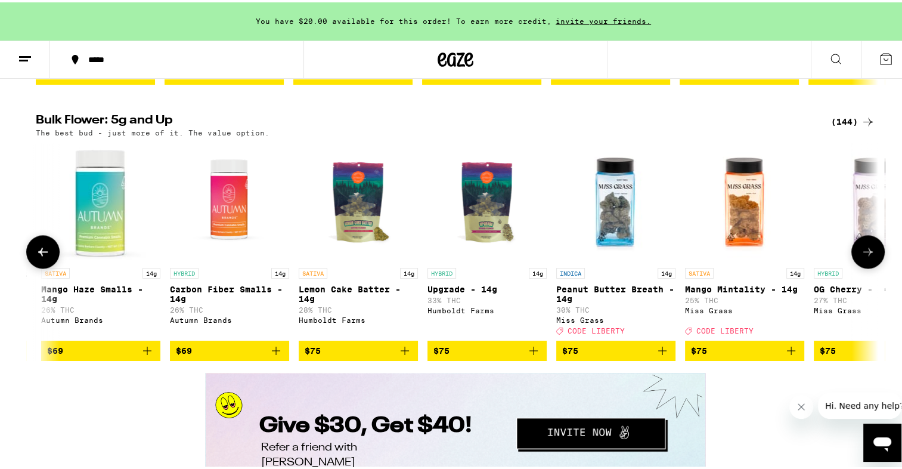
scroll to position [0, 11323]
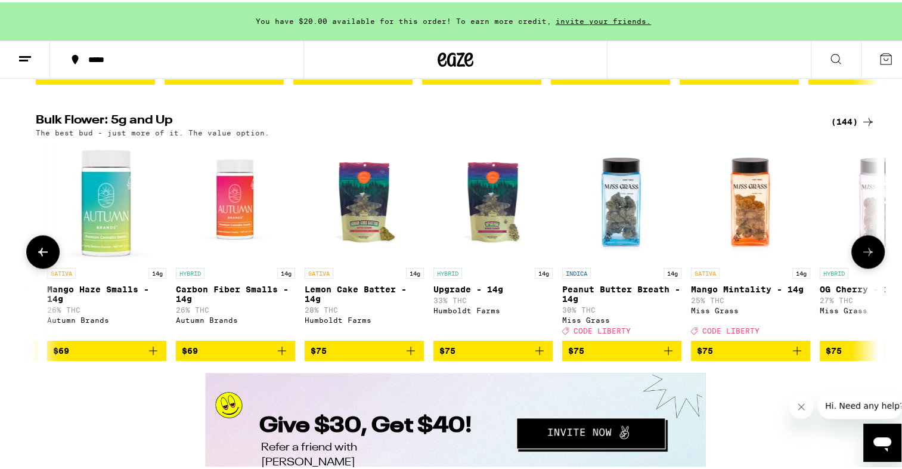
click at [44, 256] on icon at bounding box center [43, 249] width 14 height 14
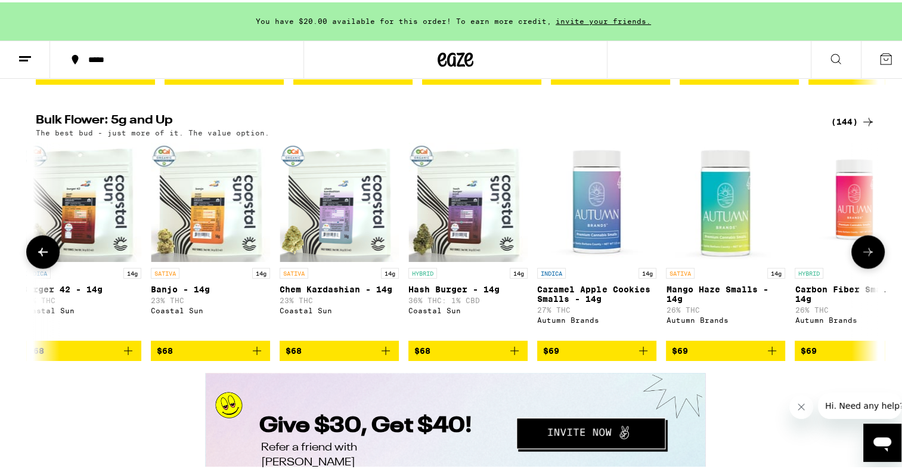
scroll to position [0, 10614]
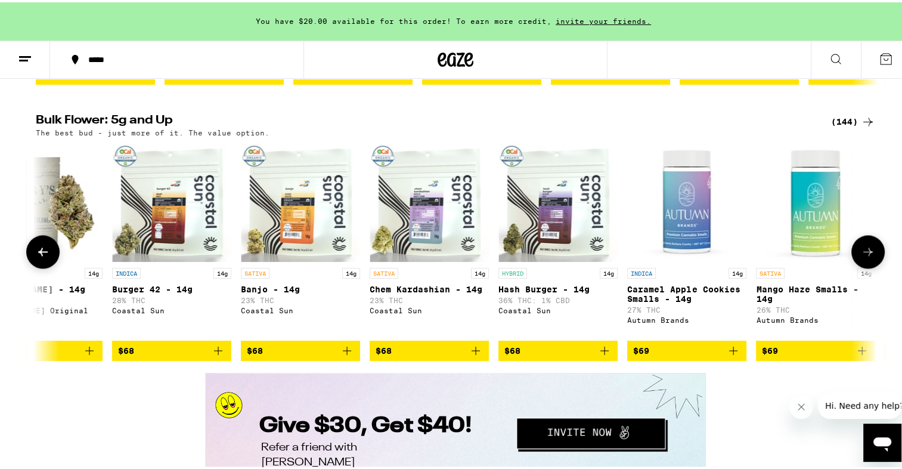
click at [44, 256] on icon at bounding box center [43, 249] width 14 height 14
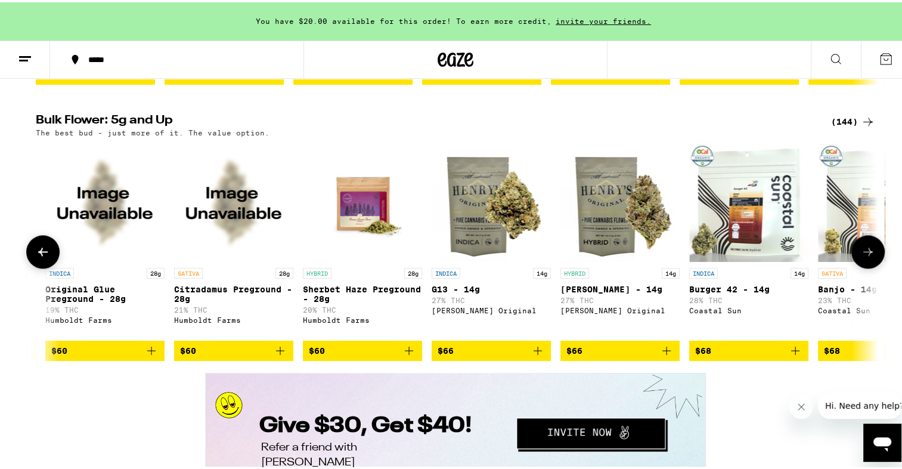
scroll to position [0, 9905]
